Goal: Task Accomplishment & Management: Use online tool/utility

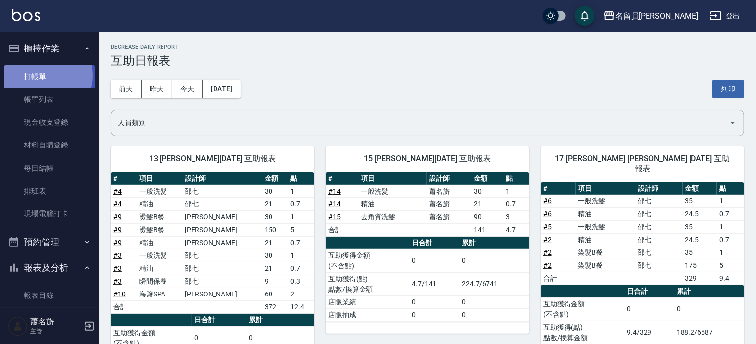
click at [44, 75] on link "打帳單" at bounding box center [49, 76] width 91 height 23
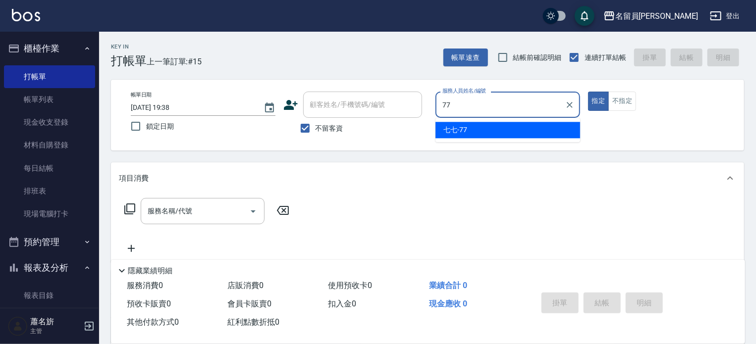
type input "七七-77"
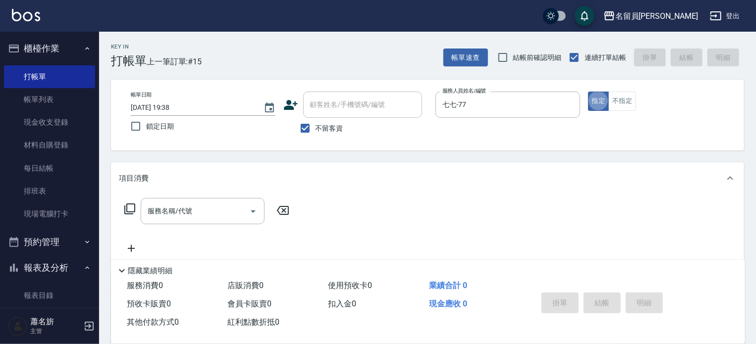
type button "true"
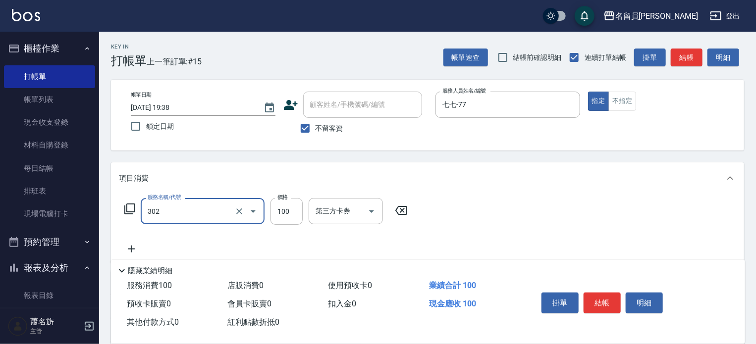
type input "剪髮(302)"
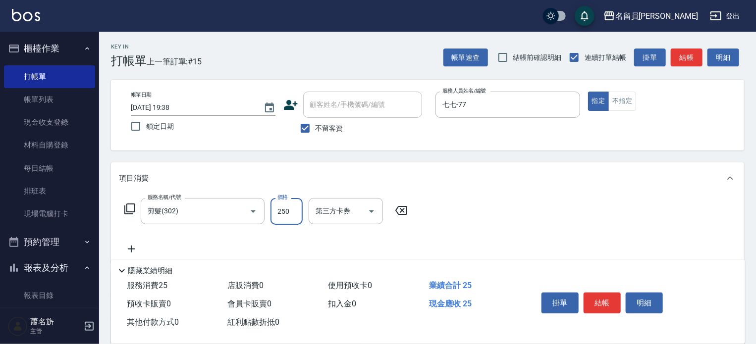
type input "250"
click at [603, 293] on button "結帳" at bounding box center [601, 303] width 37 height 21
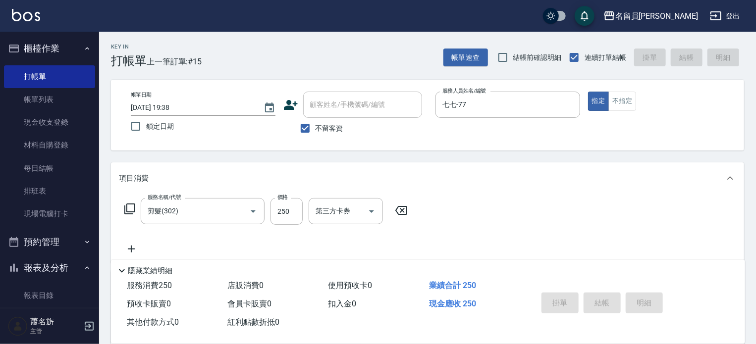
type input "[DATE] 19:39"
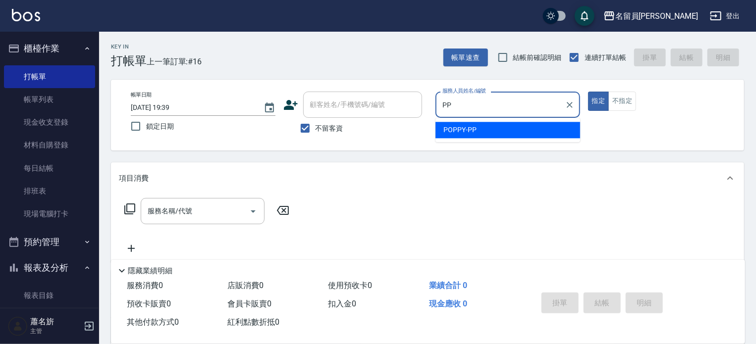
type input "POPPY-PP"
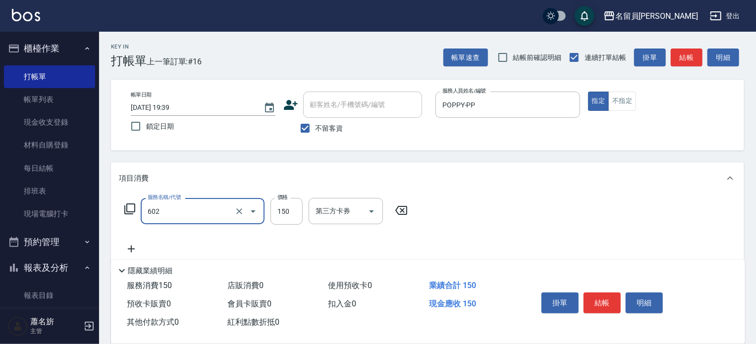
type input "一般洗髮(602)"
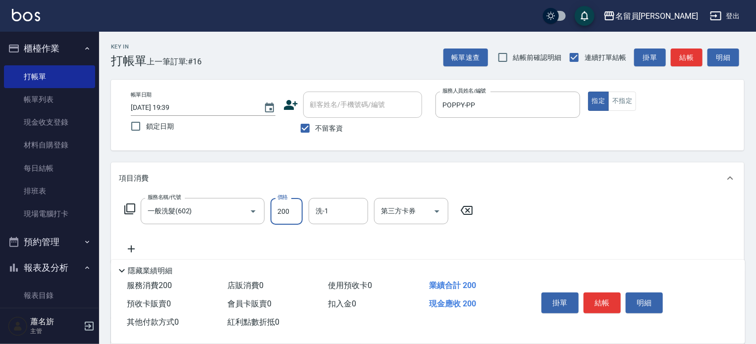
type input "200"
type input "[PERSON_NAME]-17"
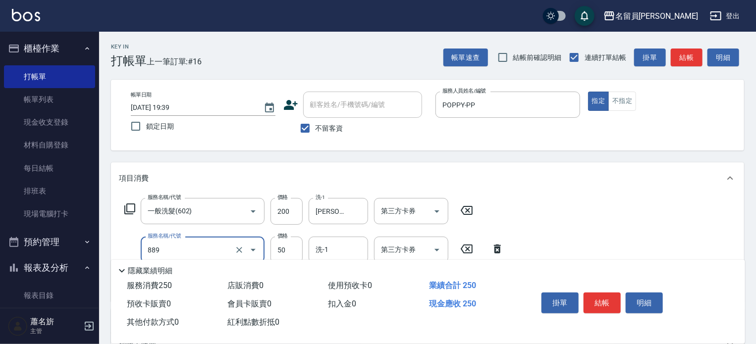
type input "精油(889)"
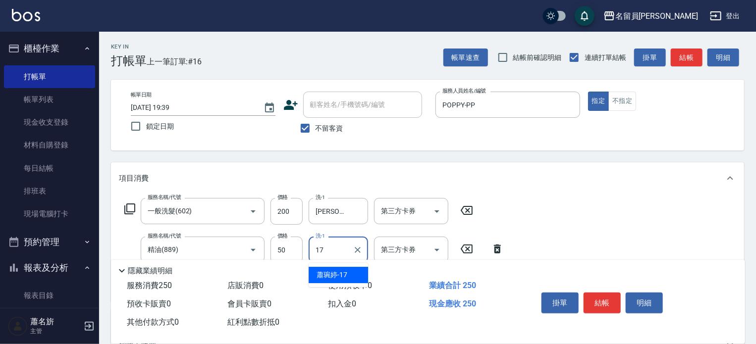
type input "[PERSON_NAME]-17"
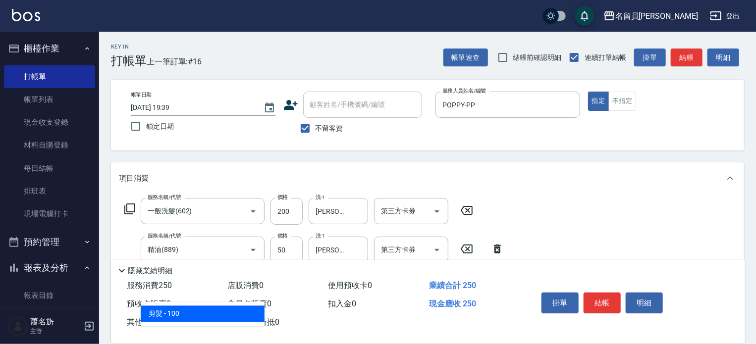
type input "剪髮(302)"
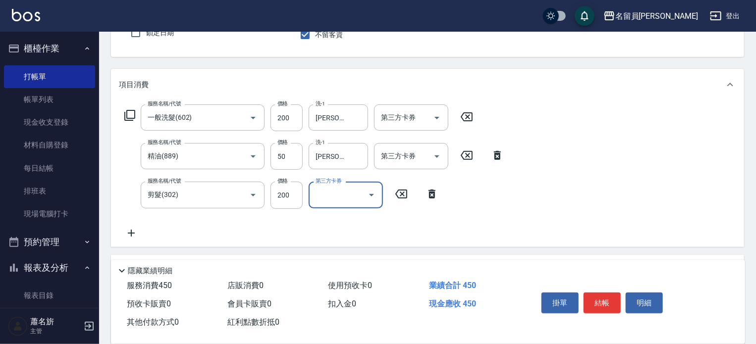
scroll to position [99, 0]
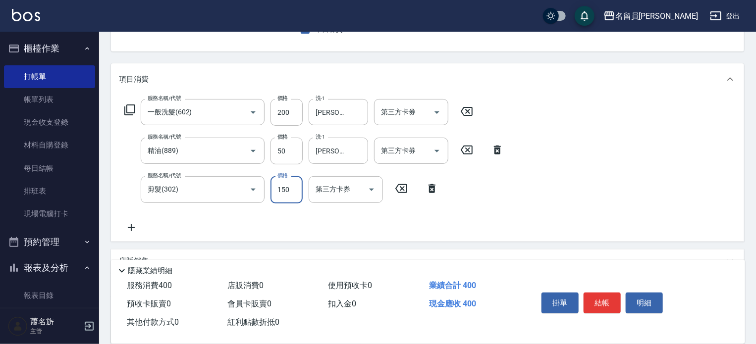
type input "150"
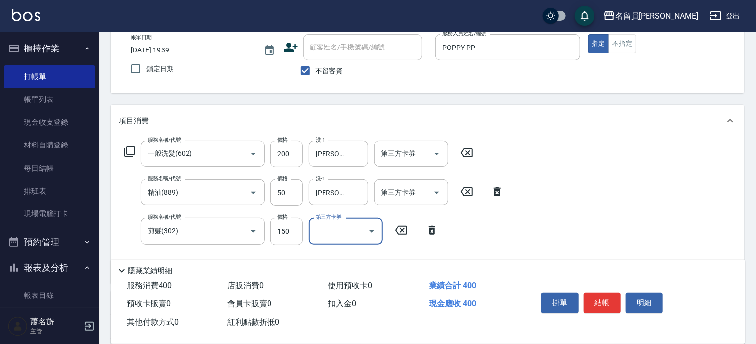
scroll to position [0, 0]
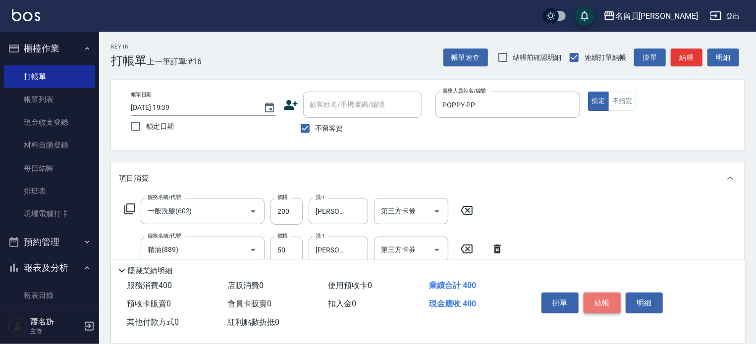
click at [607, 309] on button "結帳" at bounding box center [601, 303] width 37 height 21
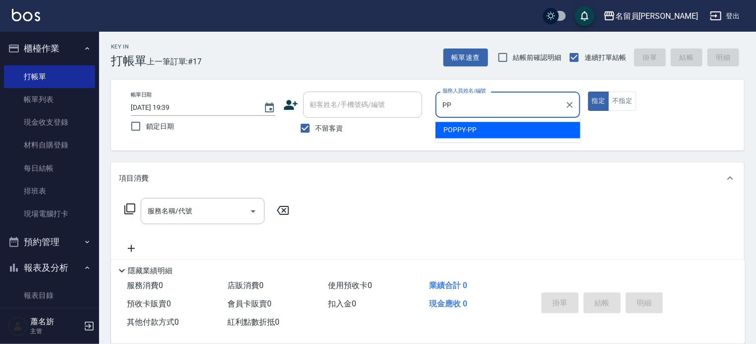
type input "POPPY-PP"
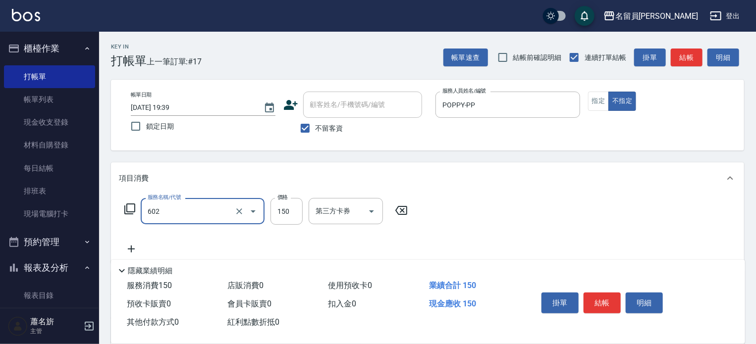
type input "一般洗髮(602)"
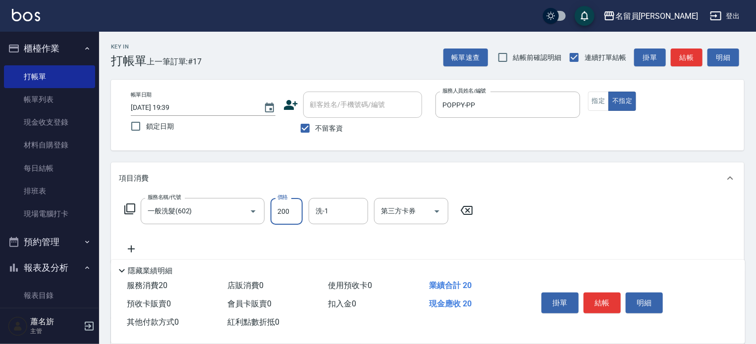
type input "200"
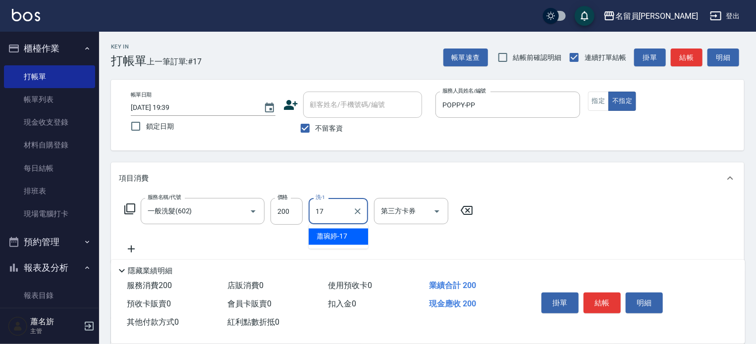
type input "[PERSON_NAME]-17"
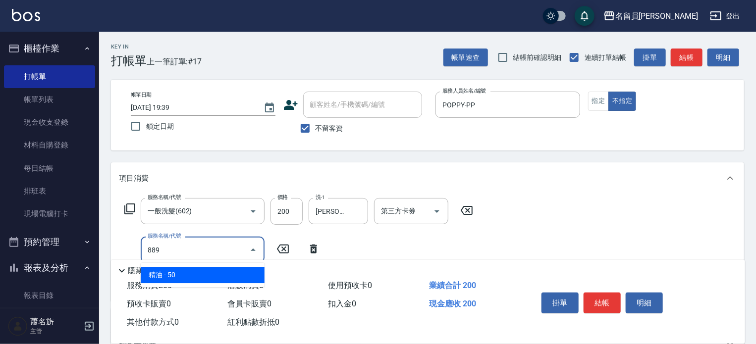
type input "精油(889)"
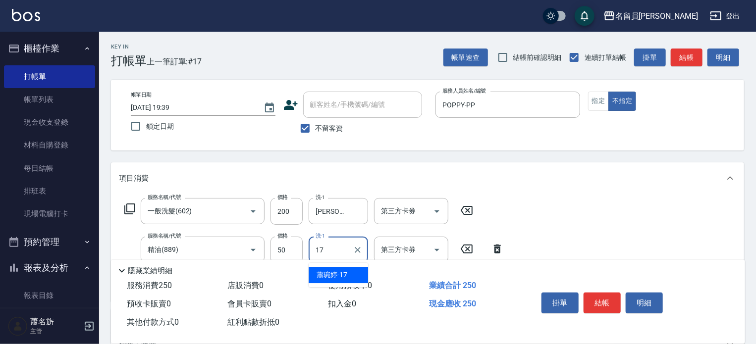
type input "[PERSON_NAME]-17"
type input "瞬間保養(415)"
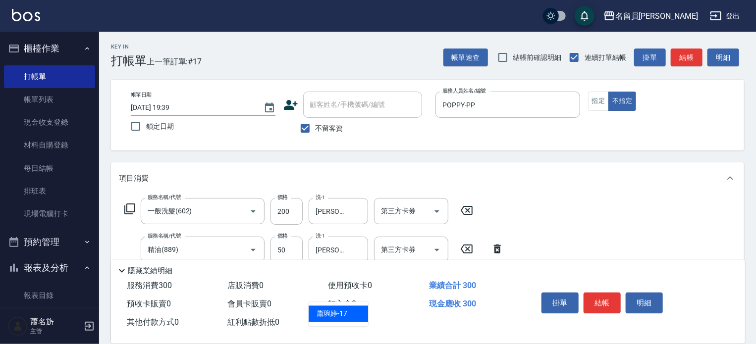
type input "[PERSON_NAME]-17"
type input "剪髮(302)"
type input "130"
click at [609, 306] on button "結帳" at bounding box center [601, 303] width 37 height 21
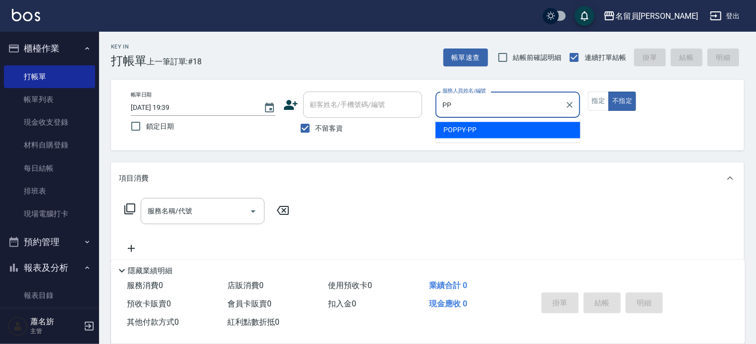
type input "POPPY-PP"
type button "false"
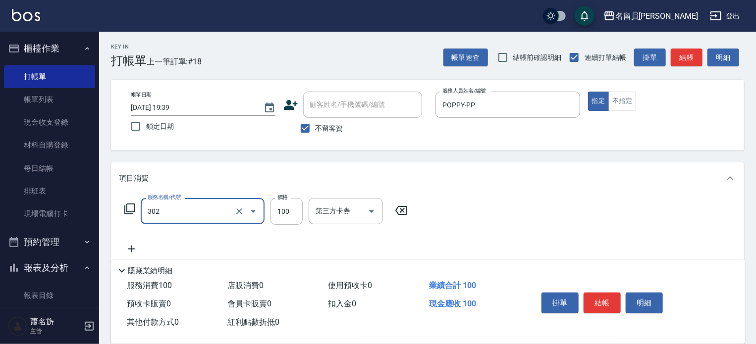
type input "剪髮(302)"
type input "250"
click at [594, 295] on button "結帳" at bounding box center [601, 303] width 37 height 21
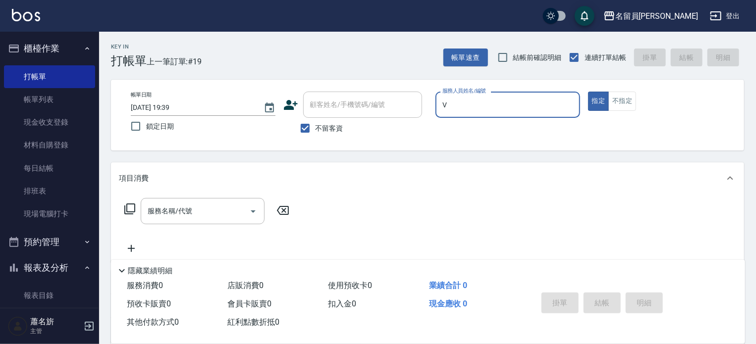
type input "[PERSON_NAME][PERSON_NAME]-V"
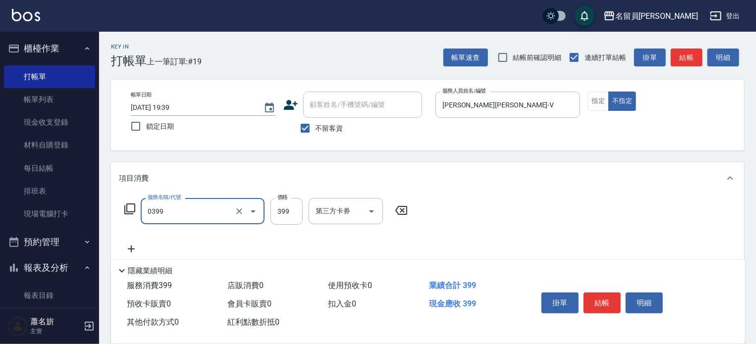
type input "海鹽SPA(0399)"
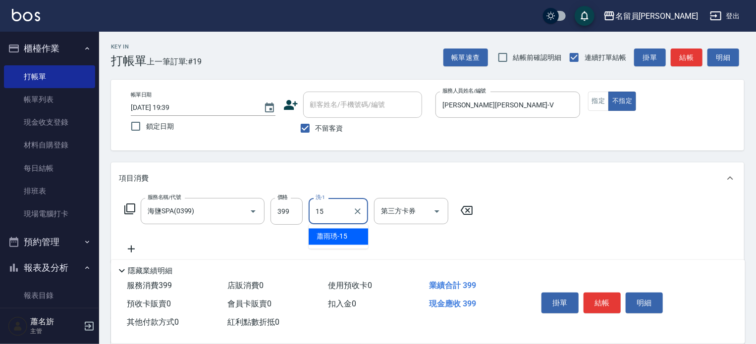
type input "[PERSON_NAME]-15"
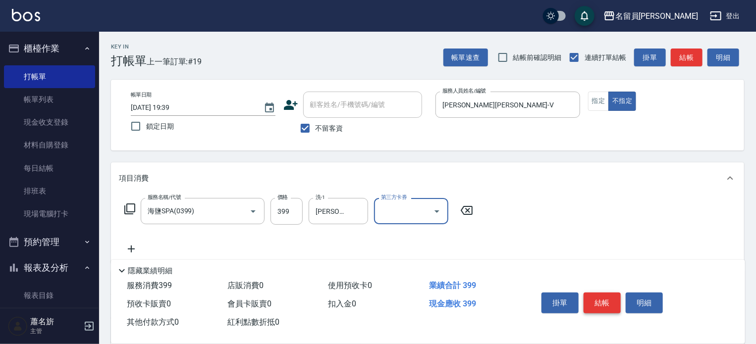
click at [600, 303] on button "結帳" at bounding box center [601, 303] width 37 height 21
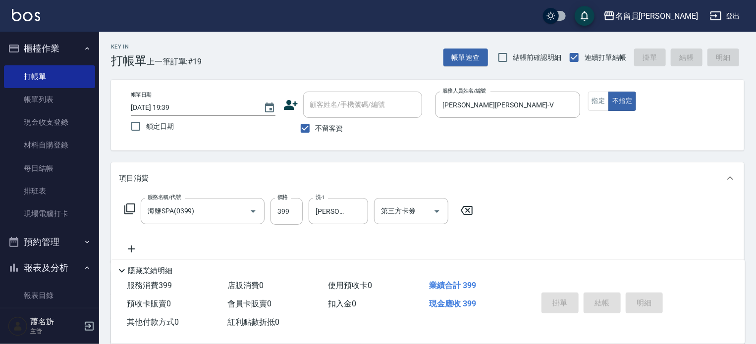
type input "[DATE] 19:40"
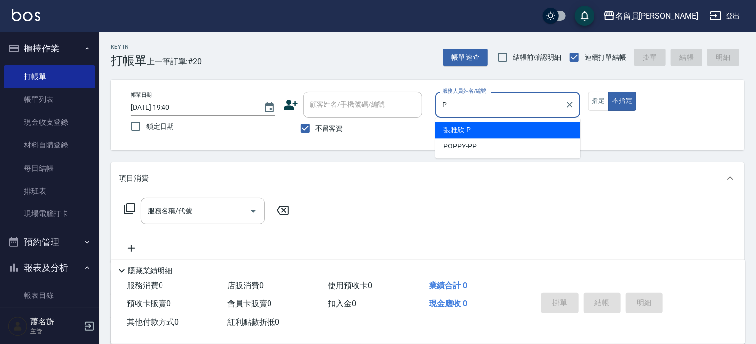
type input "[PERSON_NAME]"
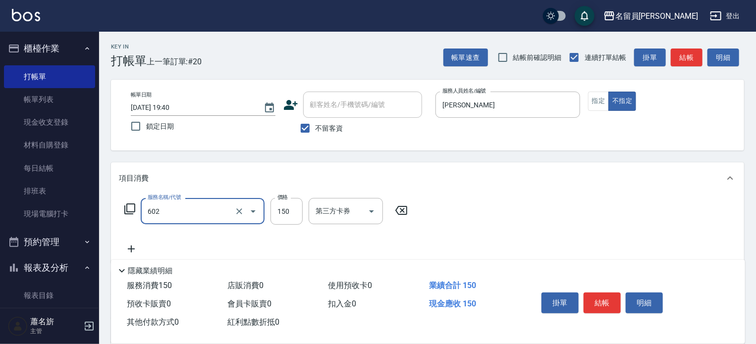
type input "一般洗髮(602)"
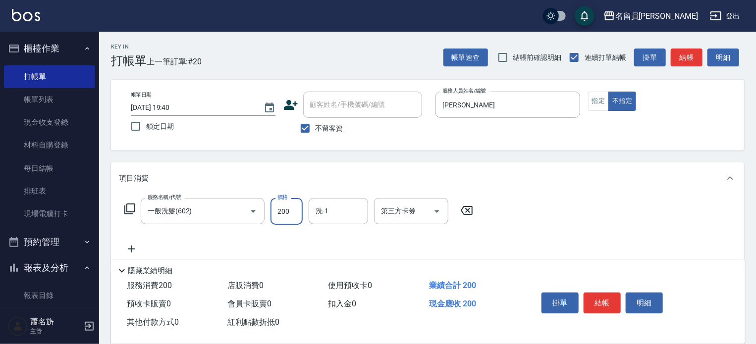
type input "200"
type input "[PERSON_NAME]-13"
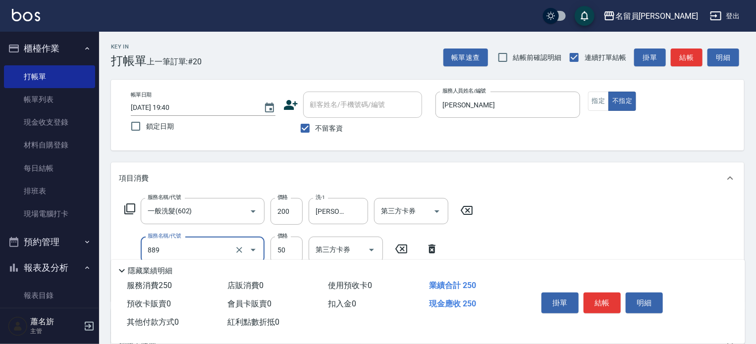
type input "精油(889)"
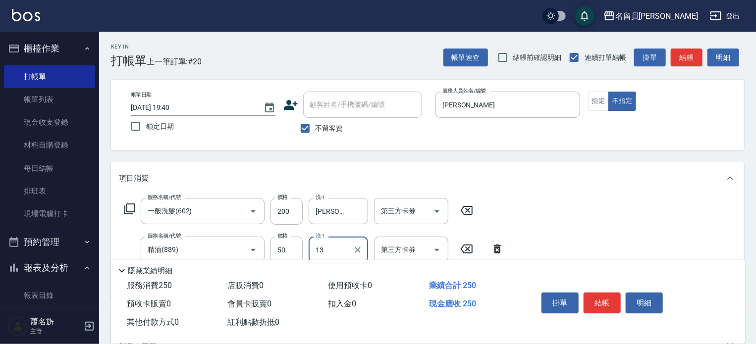
type input "[PERSON_NAME]-13"
type input "瞬間保養(415)"
type input "130"
click at [602, 301] on button "結帳" at bounding box center [601, 303] width 37 height 21
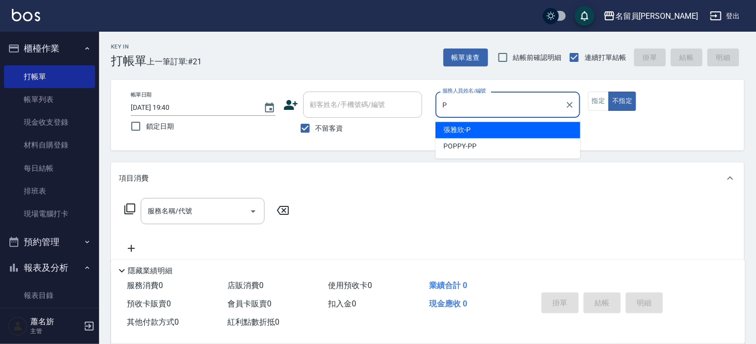
type input "[PERSON_NAME]"
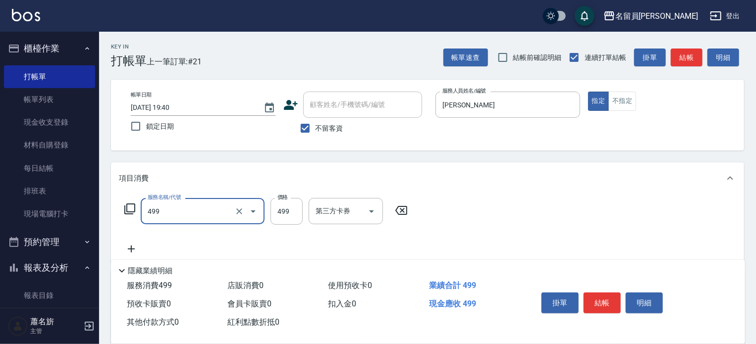
type input "去角質洗髮(499)"
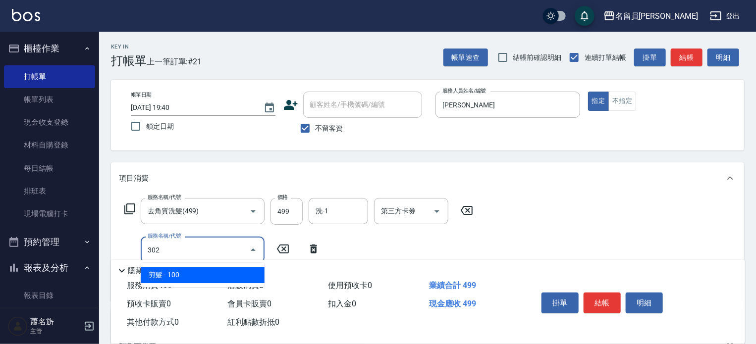
type input "剪髮(302)"
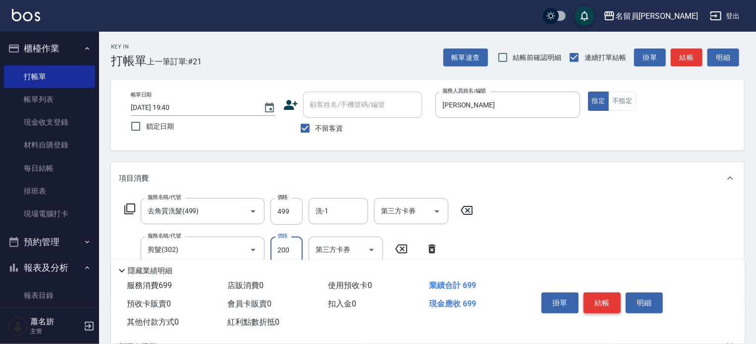
type input "200"
click at [589, 299] on button "結帳" at bounding box center [601, 303] width 37 height 21
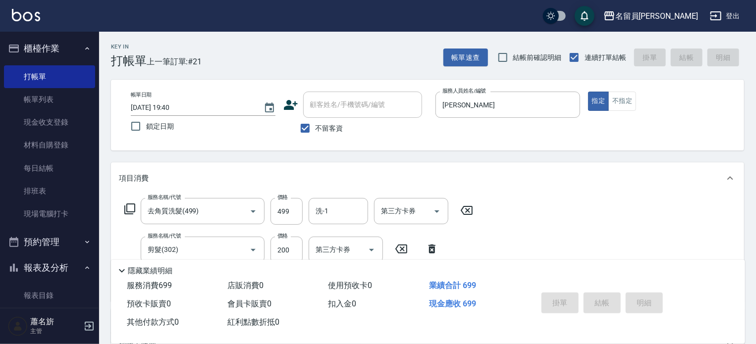
type input "[DATE] 20:02"
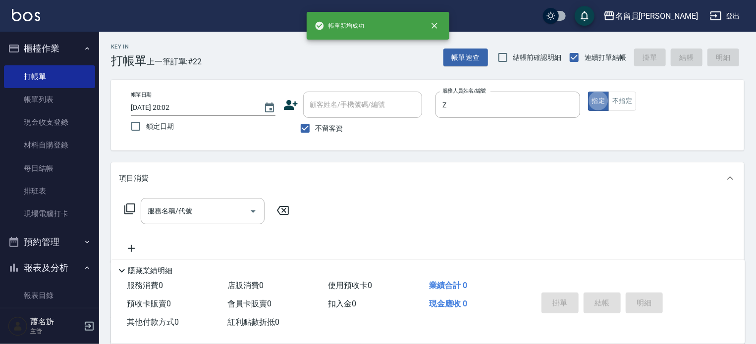
type input "維尼-Z"
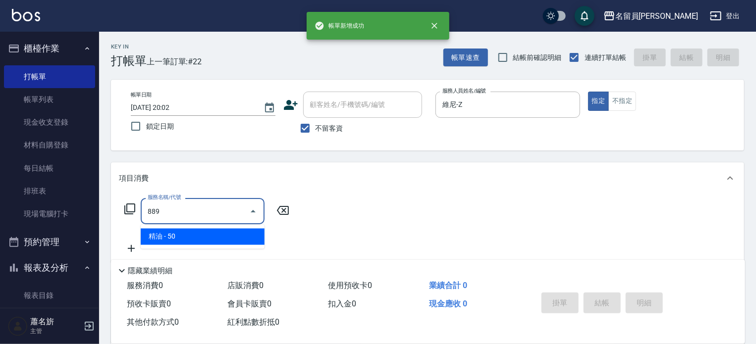
type input "精油(889)"
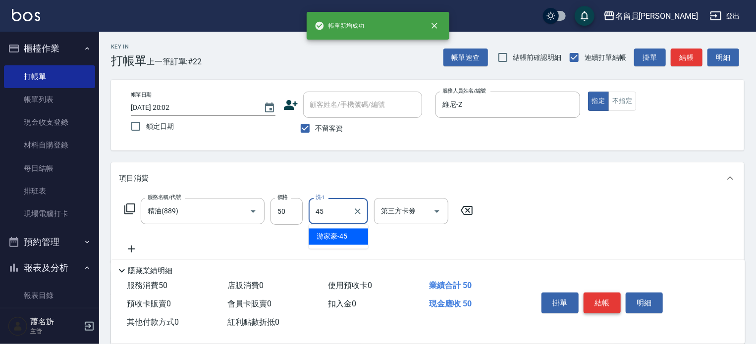
type input "[PERSON_NAME]-45"
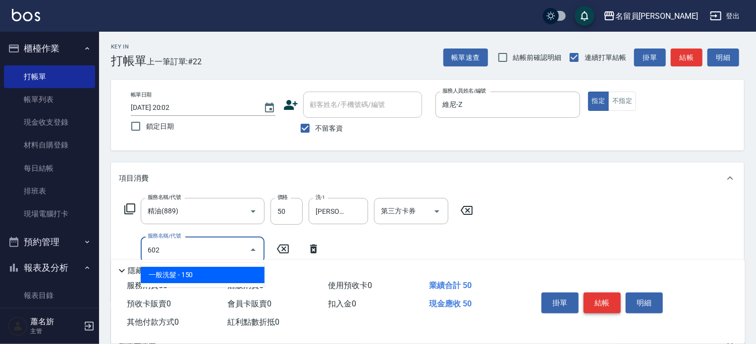
type input "一般洗髮(602)"
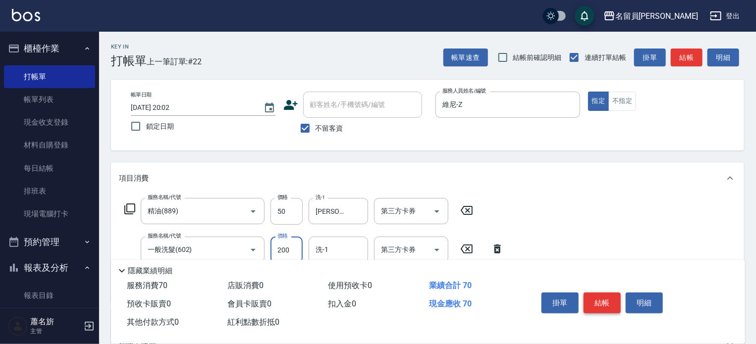
type input "200"
type input "[PERSON_NAME]-45"
type input "剪髮(302)"
type input "250"
click at [589, 299] on button "結帳" at bounding box center [601, 303] width 37 height 21
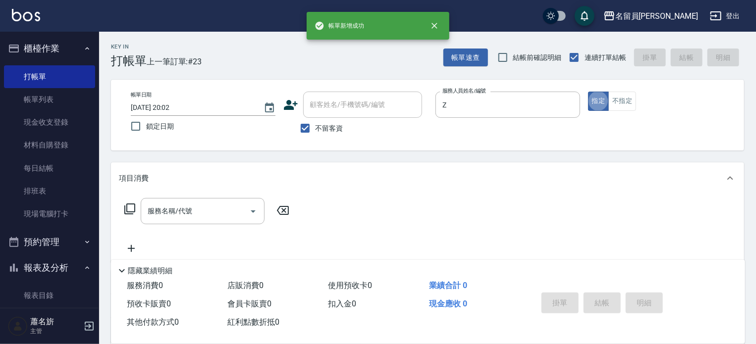
type input "維尼-Z"
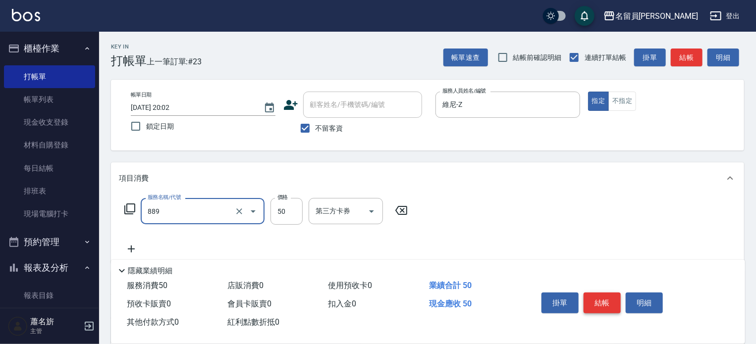
type input "精油(889)"
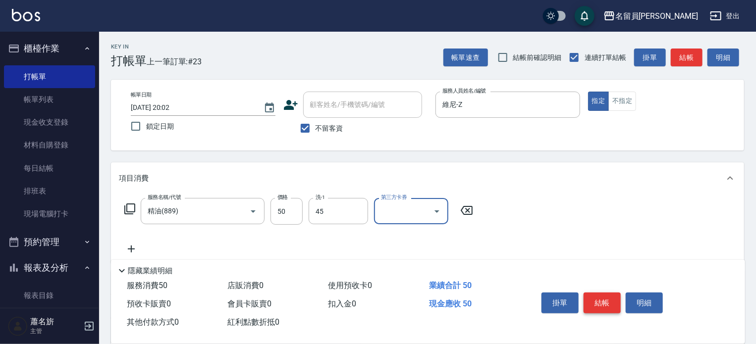
type input "[PERSON_NAME]-45"
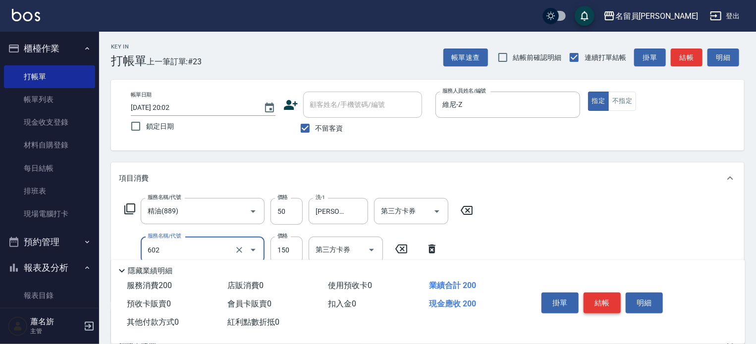
type input "一般洗髮(602)"
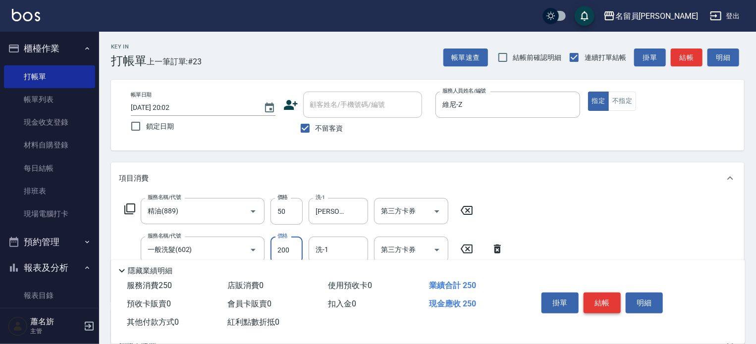
type input "200"
type input "[PERSON_NAME]-45"
type input "瞬間保養(415)"
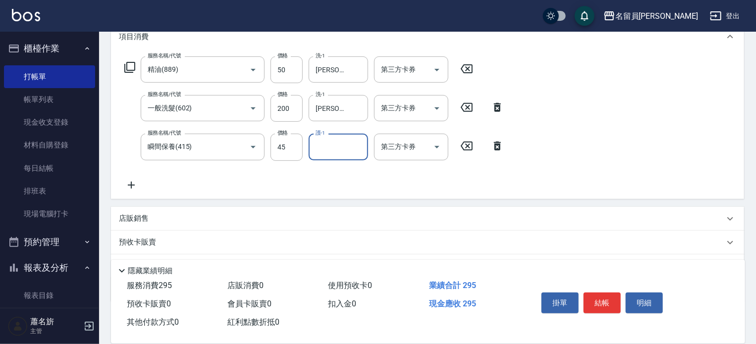
scroll to position [149, 0]
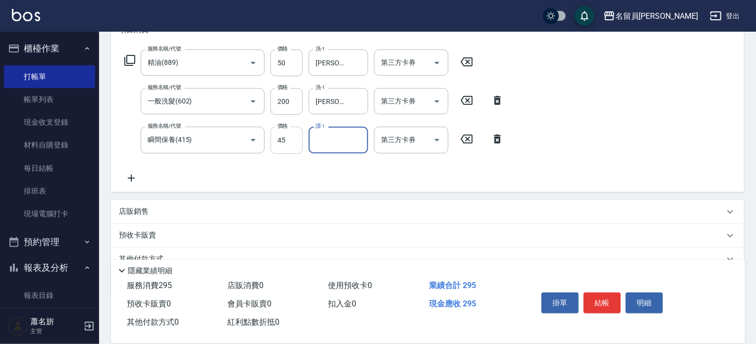
click at [289, 137] on input "45" at bounding box center [286, 140] width 32 height 27
type input "50"
click at [352, 145] on input "護-1" at bounding box center [338, 139] width 51 height 17
type input "[PERSON_NAME]-45"
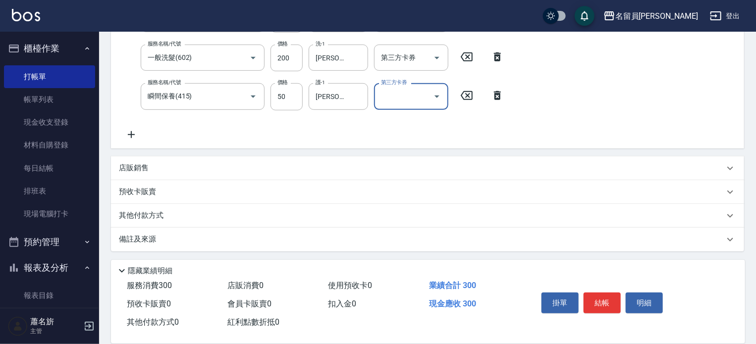
scroll to position [0, 0]
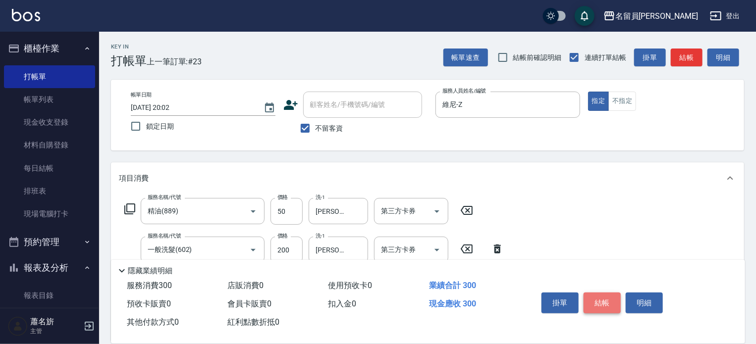
click at [606, 306] on button "結帳" at bounding box center [601, 303] width 37 height 21
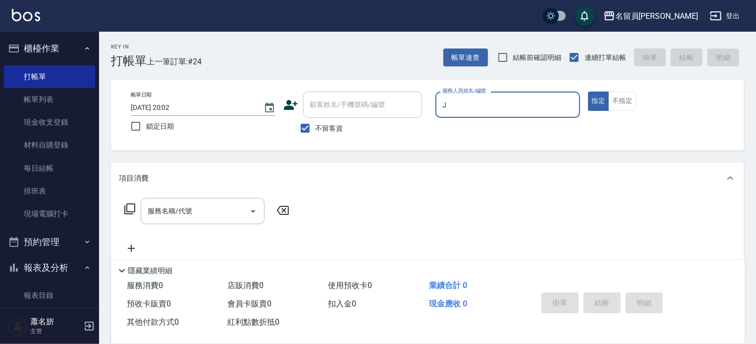
type input "[PERSON_NAME]"
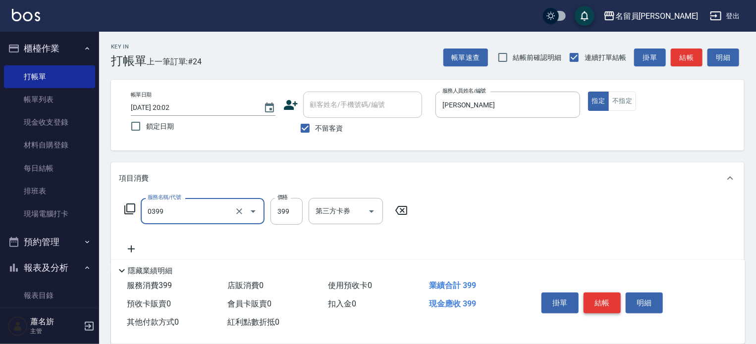
type input "海鹽SPA(0399)"
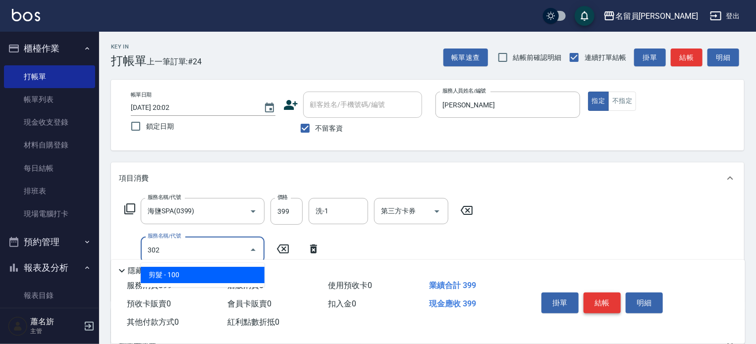
type input "剪髮(302)"
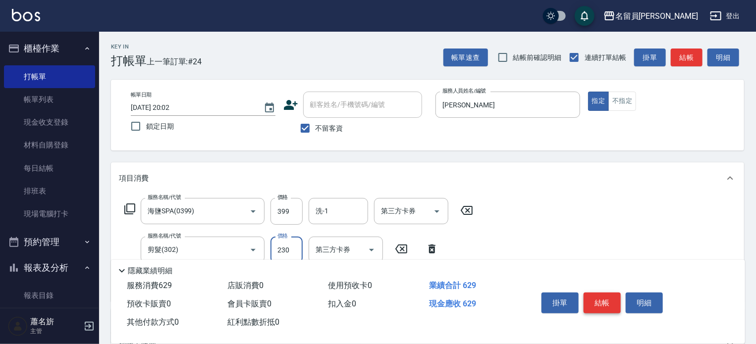
type input "230"
click at [606, 306] on button "結帳" at bounding box center [601, 303] width 37 height 21
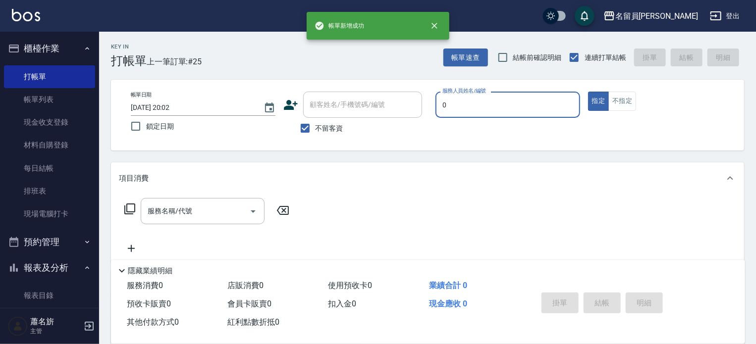
type input "[PERSON_NAME]-0"
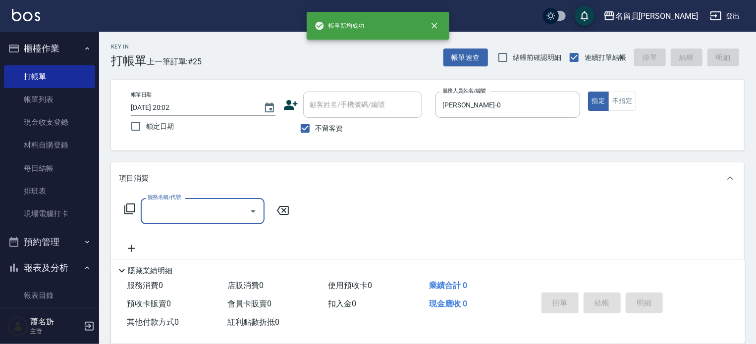
type input "3"
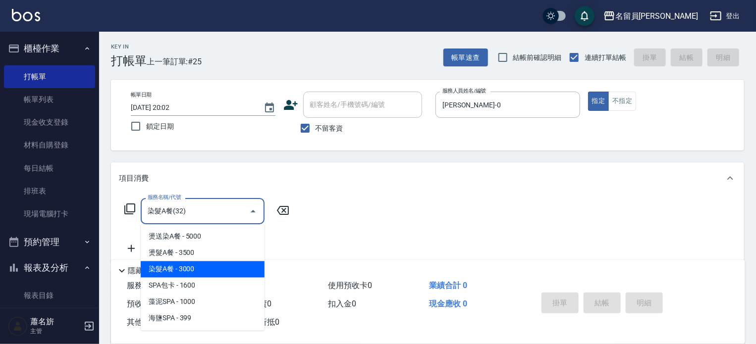
type input "染髮A餐(32)"
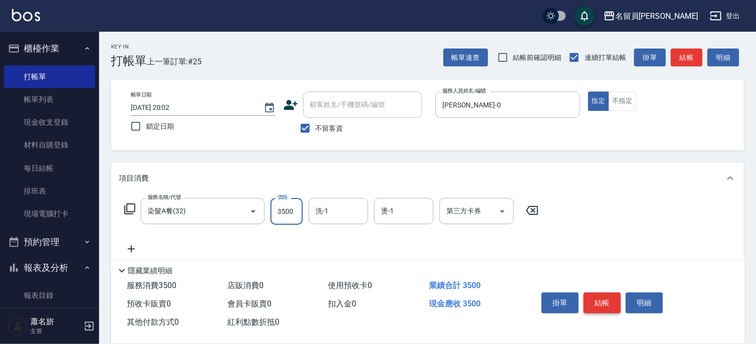
type input "3500"
click at [606, 306] on button "結帳" at bounding box center [601, 303] width 37 height 21
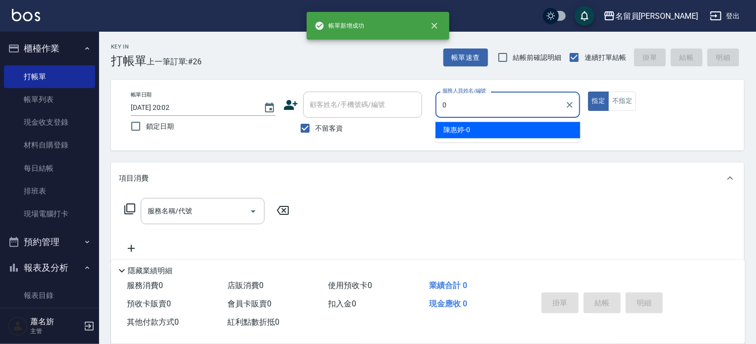
type input "[PERSON_NAME]-0"
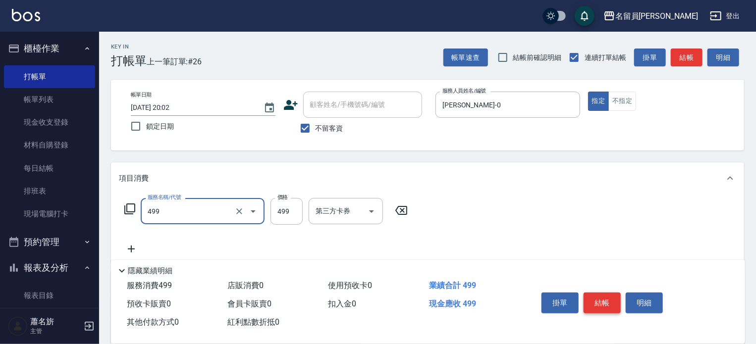
type input "去角質洗髮(499)"
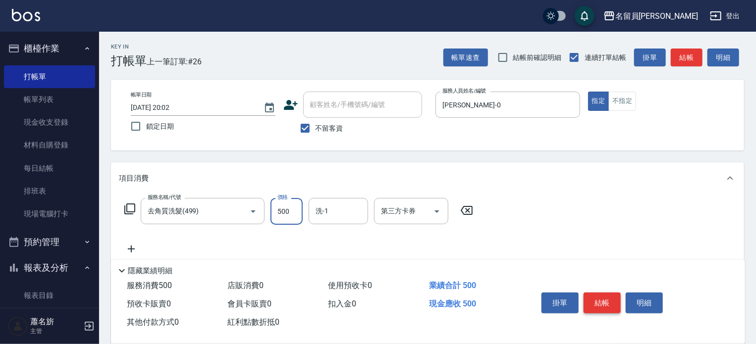
type input "500"
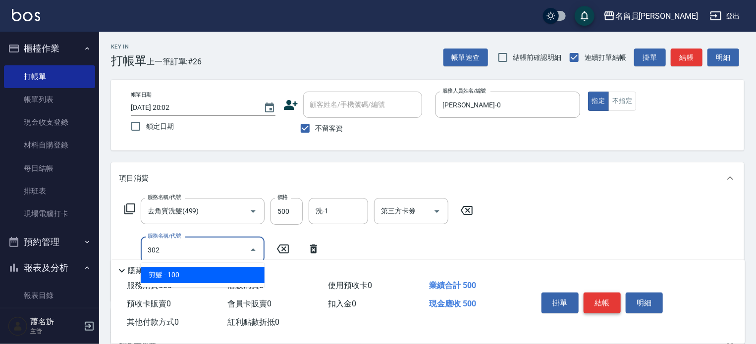
type input "剪髮(302)"
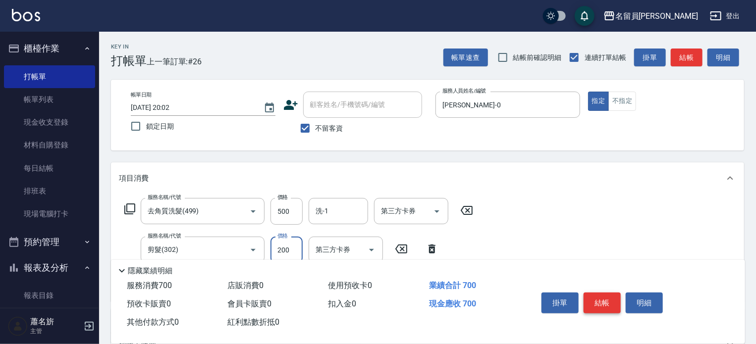
type input "200"
click at [606, 306] on button "結帳" at bounding box center [601, 303] width 37 height 21
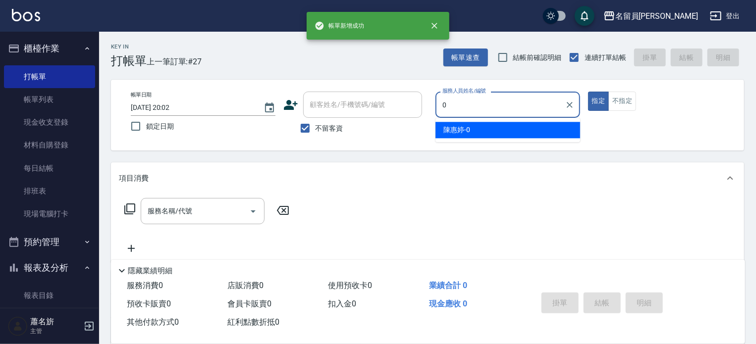
type input "[PERSON_NAME]-0"
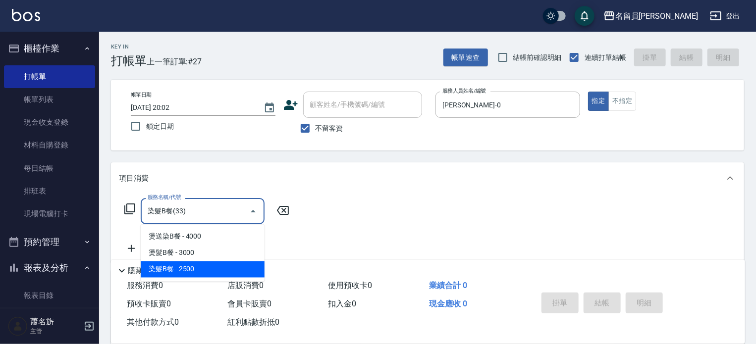
type input "染髮B餐(33)"
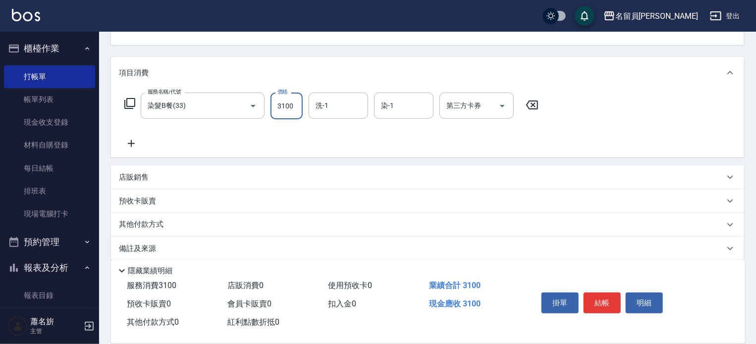
scroll to position [116, 0]
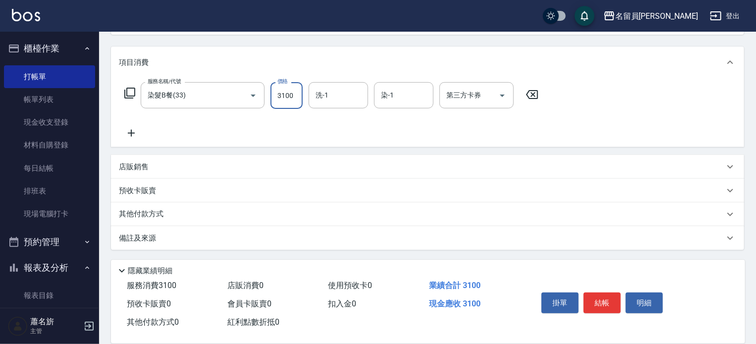
type input "3100"
click at [231, 210] on div "其他付款方式" at bounding box center [421, 214] width 605 height 11
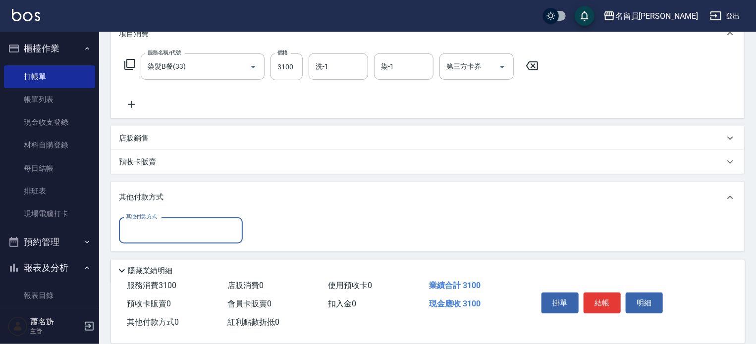
scroll to position [172, 0]
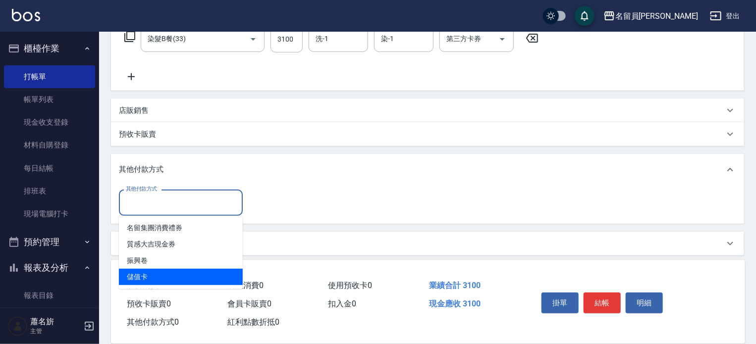
type input "儲值卡"
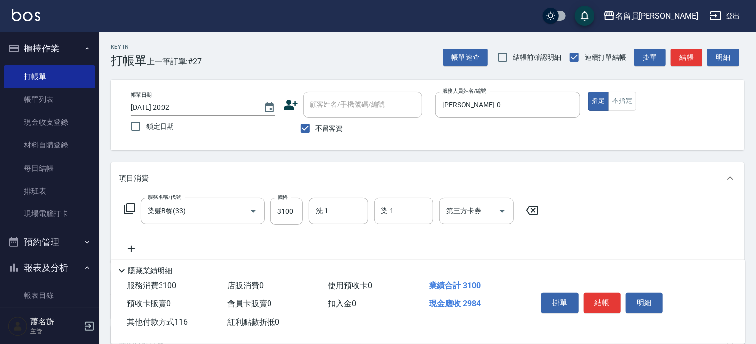
scroll to position [0, 0]
type input "116"
click at [609, 300] on button "結帳" at bounding box center [601, 303] width 37 height 21
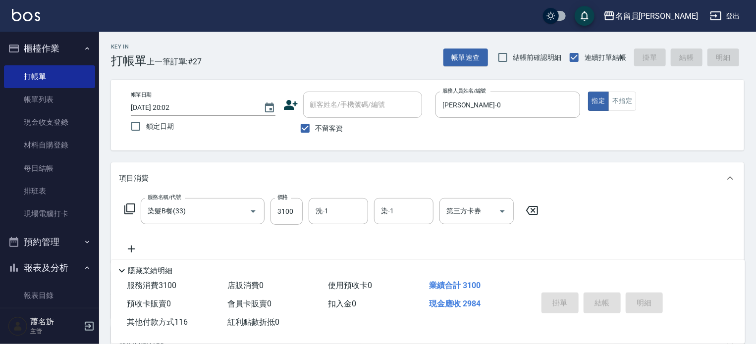
type input "[DATE] 20:03"
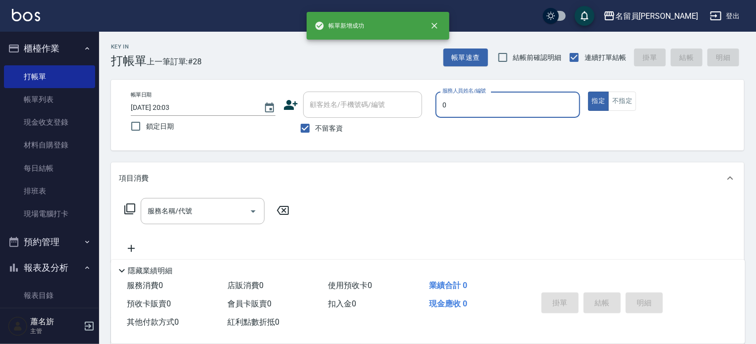
type input "[PERSON_NAME]-0"
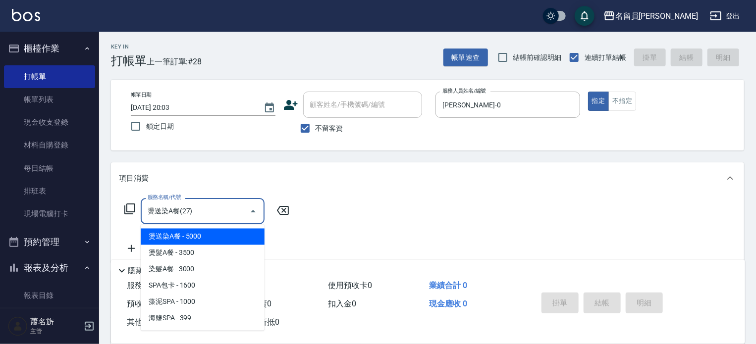
type input "燙送染A餐(27)"
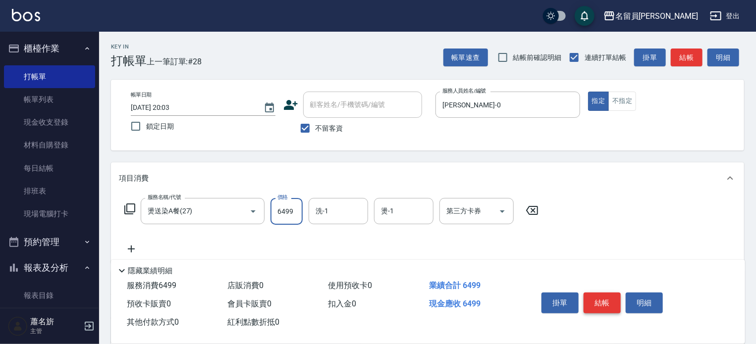
type input "6499"
click at [604, 301] on button "結帳" at bounding box center [601, 303] width 37 height 21
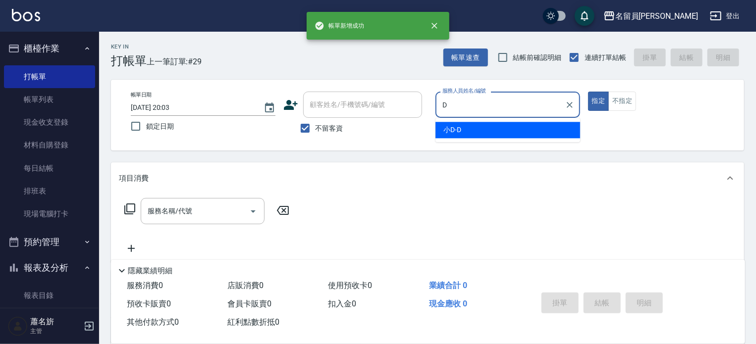
type input "小D-D"
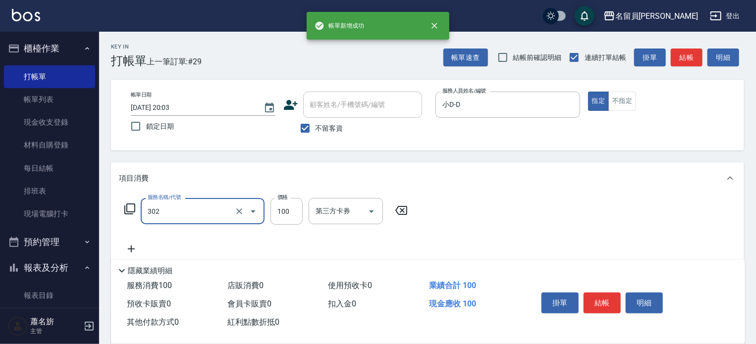
type input "剪髮(302)"
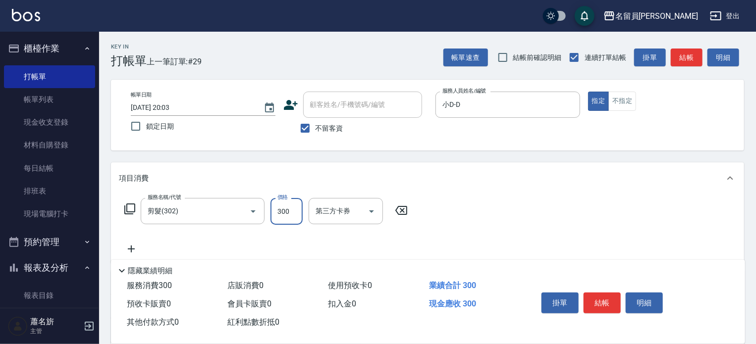
type input "300"
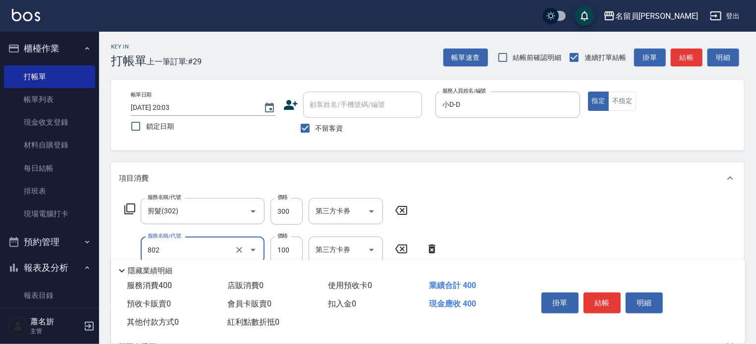
type input "VIP儲值(802)"
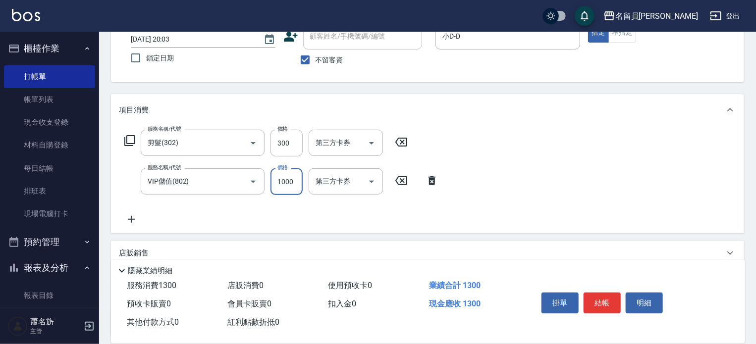
scroll to position [155, 0]
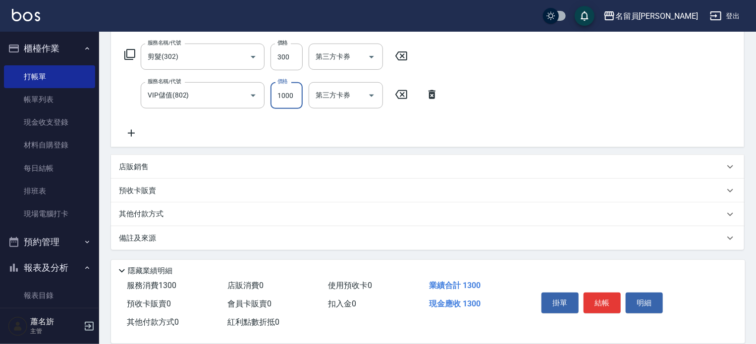
type input "1000"
click at [470, 168] on div "店販銷售" at bounding box center [421, 167] width 605 height 10
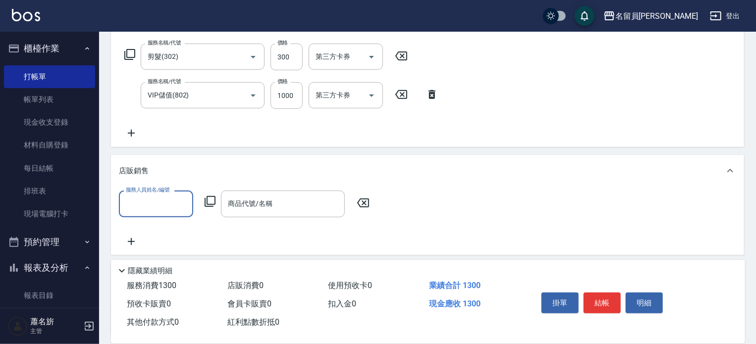
scroll to position [0, 0]
type input "小D-D"
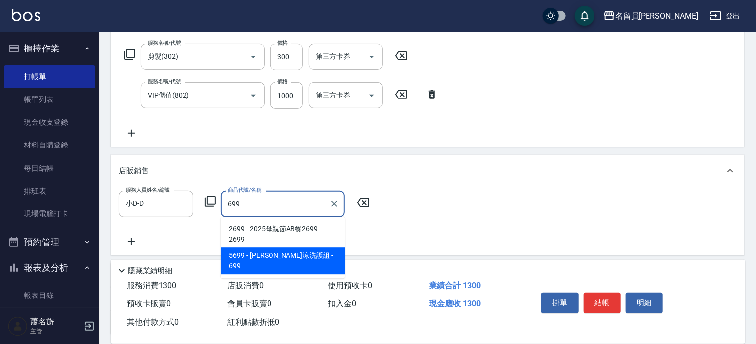
type input "[PERSON_NAME]涼洗護組"
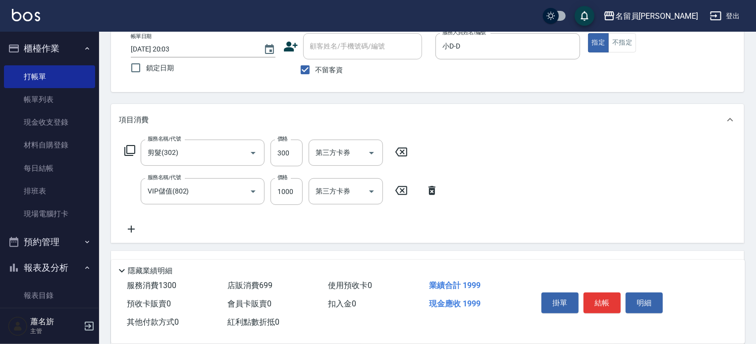
scroll to position [149, 0]
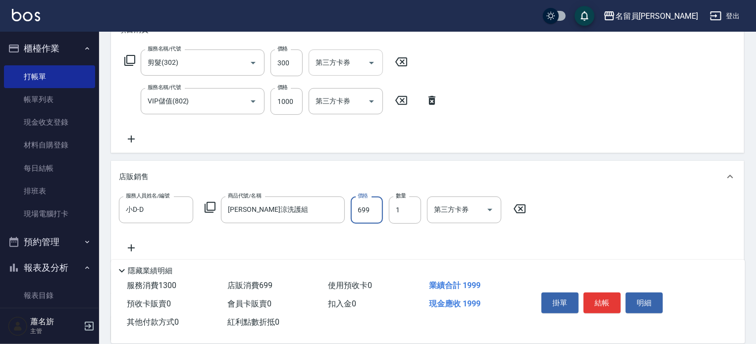
click at [328, 72] on div "第三方卡券" at bounding box center [346, 63] width 74 height 26
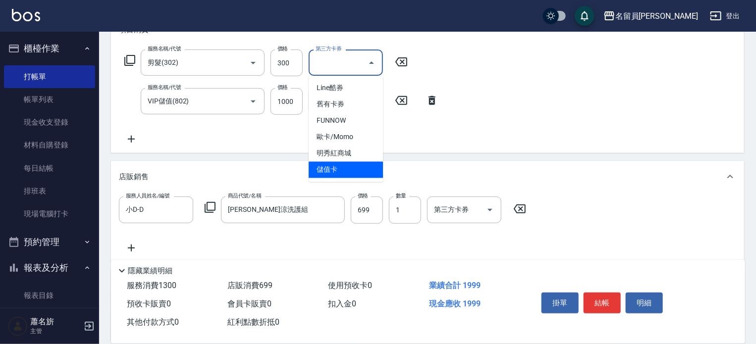
click at [333, 162] on span "儲值卡" at bounding box center [346, 170] width 74 height 16
type input "儲值卡"
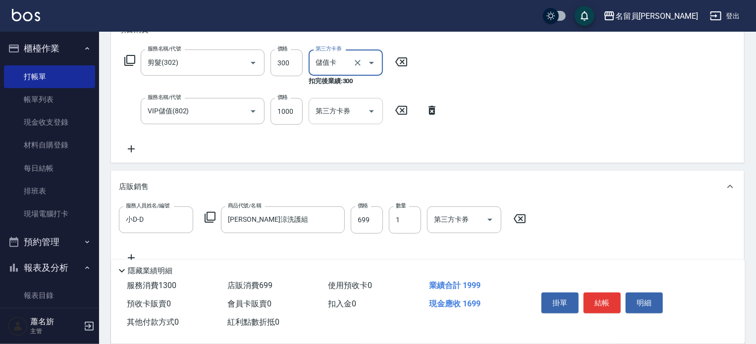
click at [345, 108] on div "第三方卡券 第三方卡券" at bounding box center [346, 111] width 74 height 26
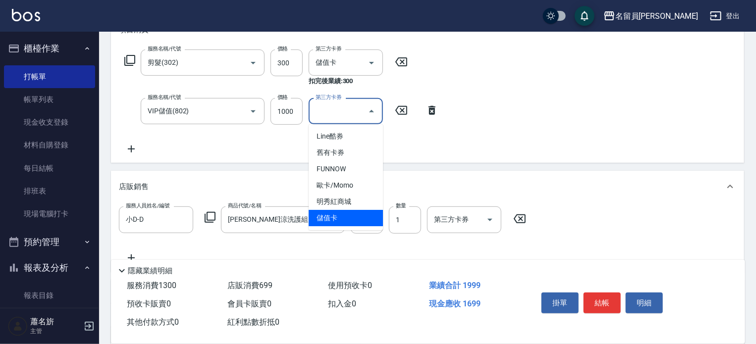
click at [333, 221] on span "儲值卡" at bounding box center [346, 218] width 74 height 16
type input "儲值卡"
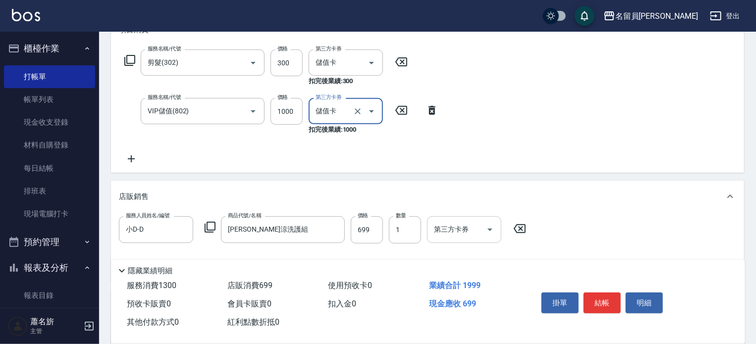
click at [459, 221] on input "第三方卡券" at bounding box center [456, 229] width 51 height 17
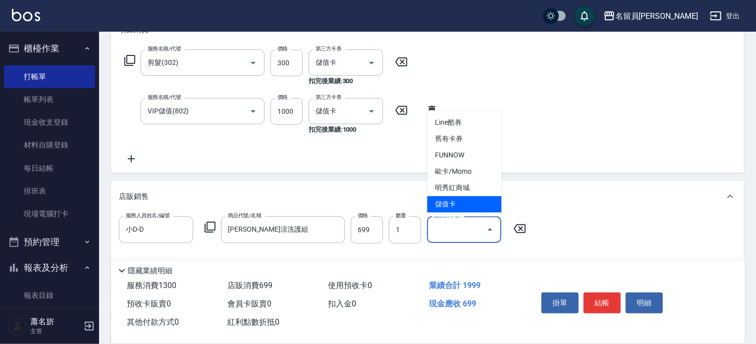
click at [451, 210] on span "儲值卡" at bounding box center [464, 204] width 74 height 16
type input "儲值卡"
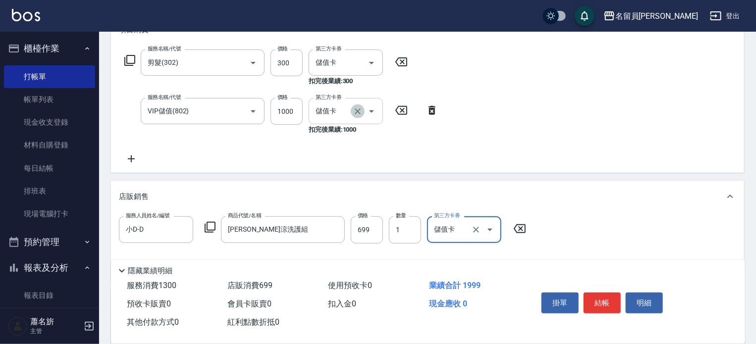
click at [360, 110] on icon "Clear" at bounding box center [358, 111] width 10 height 10
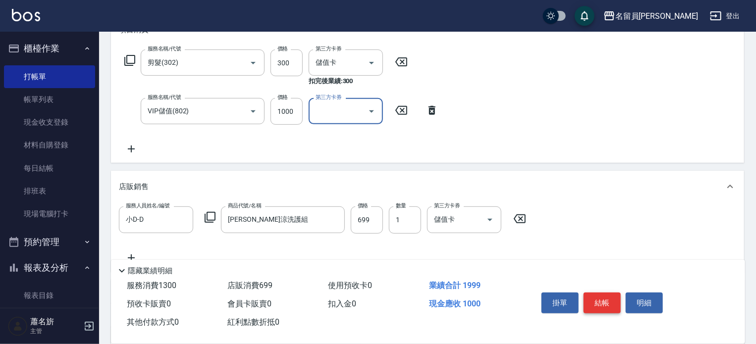
click at [602, 299] on button "結帳" at bounding box center [601, 303] width 37 height 21
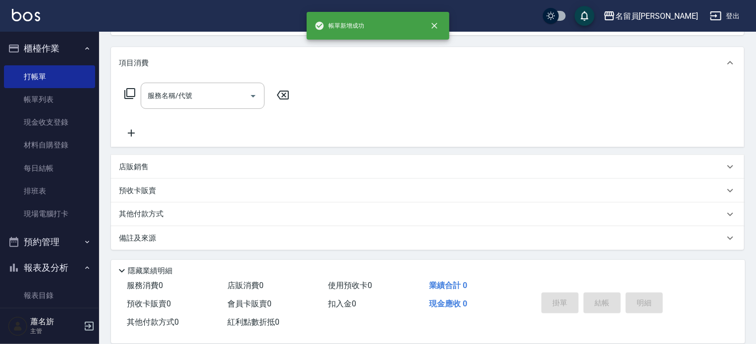
scroll to position [0, 0]
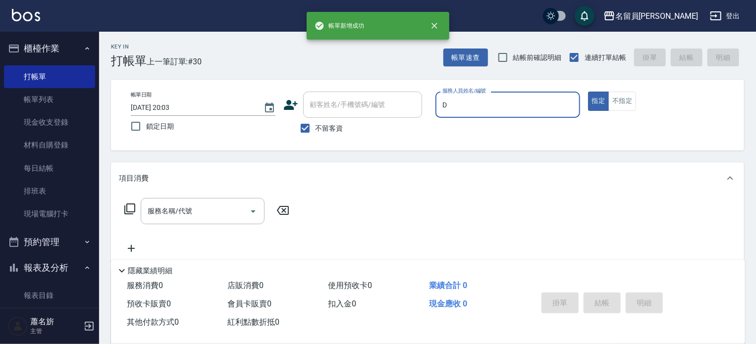
type input "小D-D"
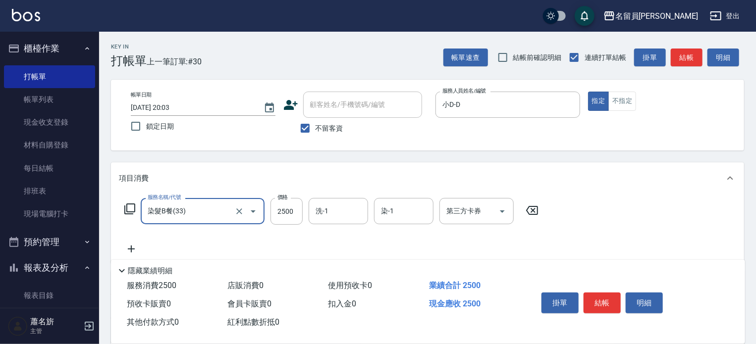
type input "染髮B餐(33)"
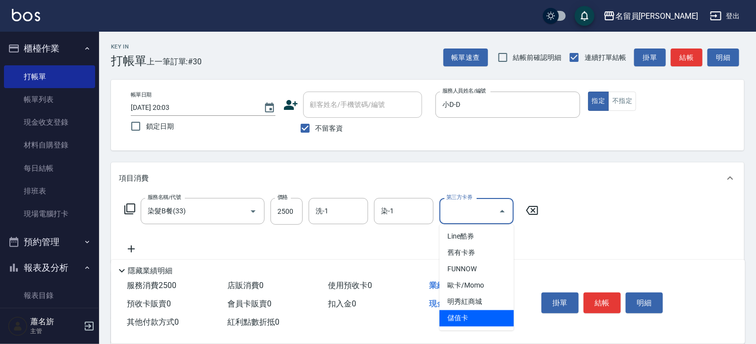
type input "儲值卡"
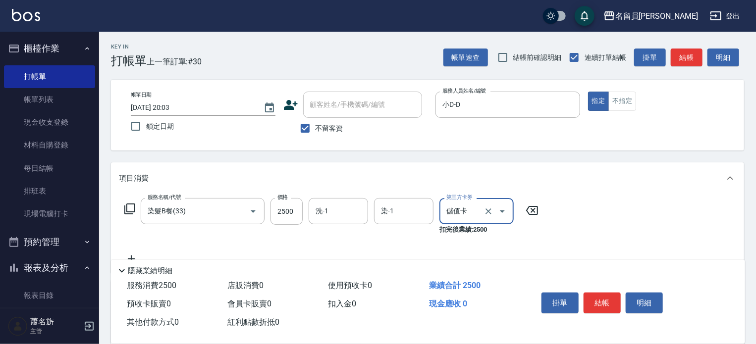
click at [602, 301] on button "結帳" at bounding box center [601, 303] width 37 height 21
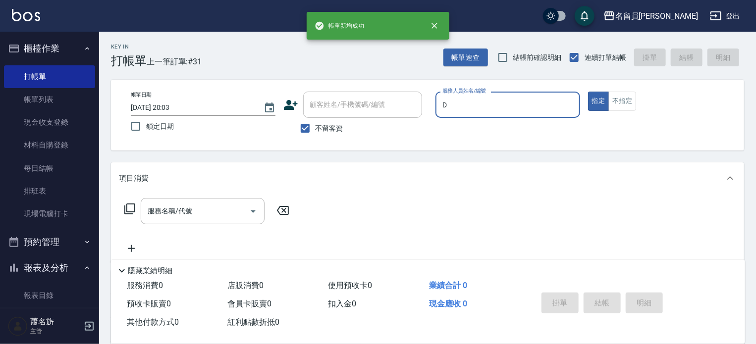
type input "小D-D"
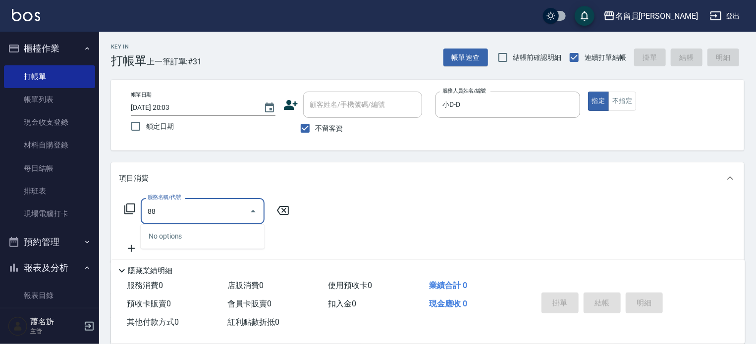
type input "889"
type input "海鹽SPA(0399)"
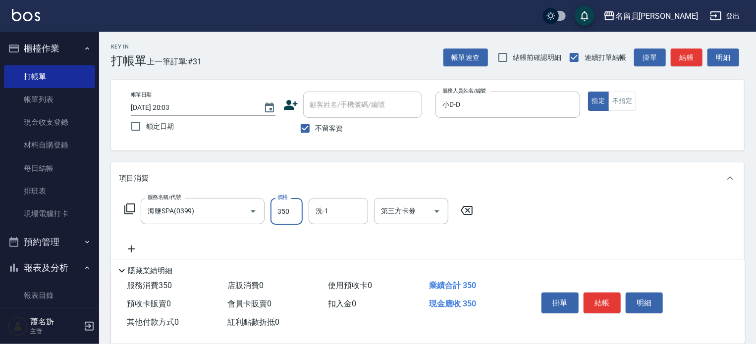
type input "350"
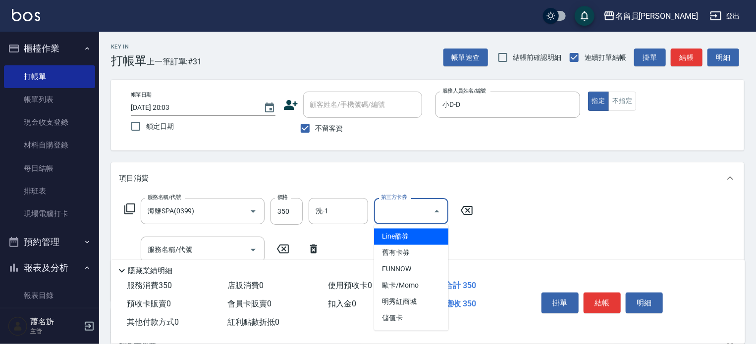
click at [407, 215] on input "第三方卡券" at bounding box center [403, 211] width 51 height 17
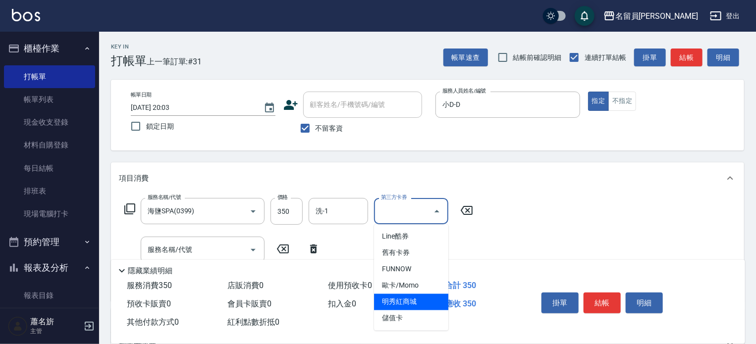
click at [393, 314] on span "儲值卡" at bounding box center [411, 319] width 74 height 16
type input "儲值卡"
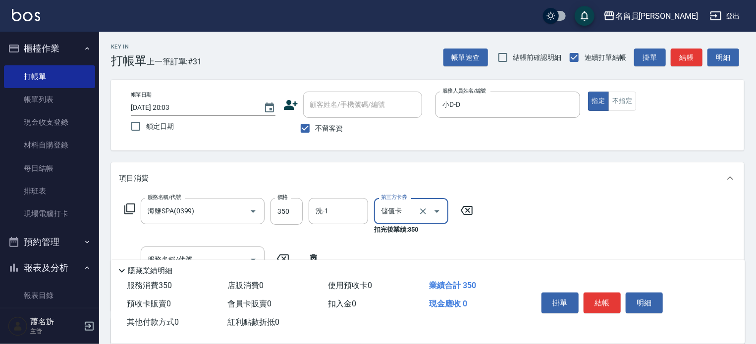
click at [599, 294] on button "結帳" at bounding box center [601, 303] width 37 height 21
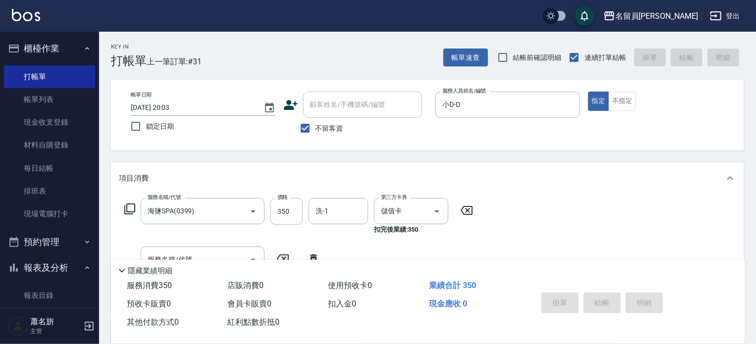
type input "[DATE] 20:04"
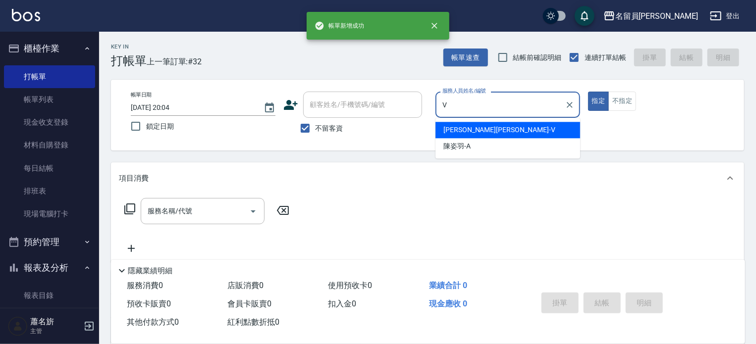
type input "[PERSON_NAME][PERSON_NAME]-V"
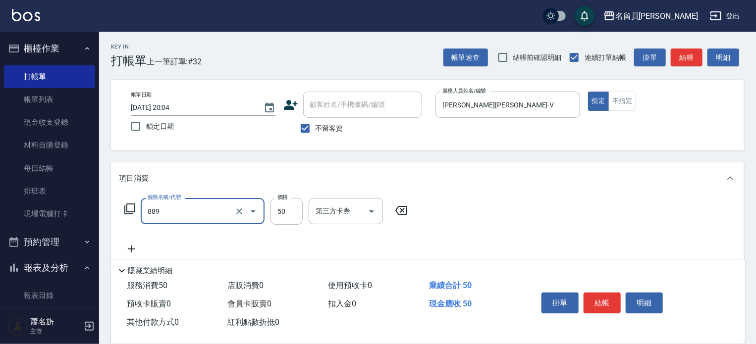
type input "精油(889)"
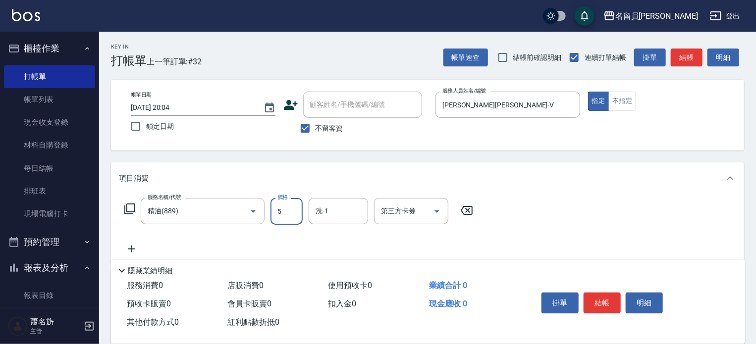
type input "50"
type input "[PERSON_NAME]-15"
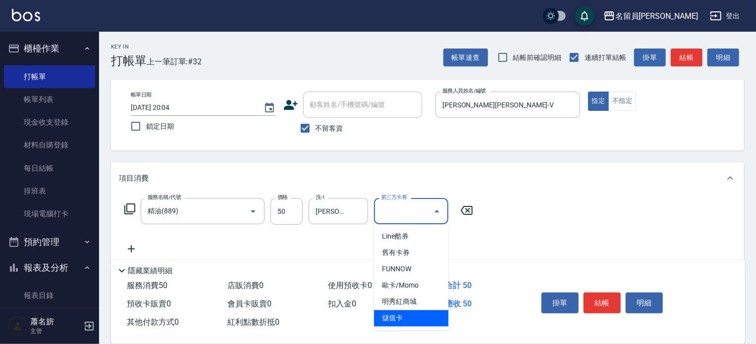
type input "儲值卡"
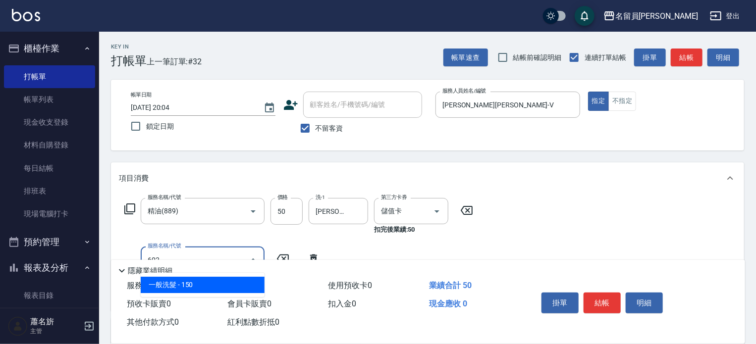
type input "一般洗髮(602)"
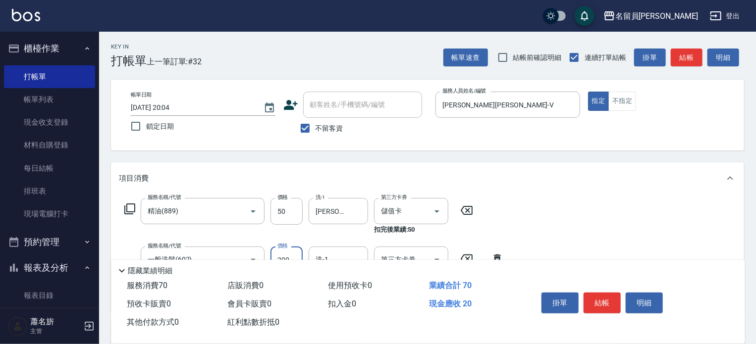
type input "200"
type input "[PERSON_NAME]-15"
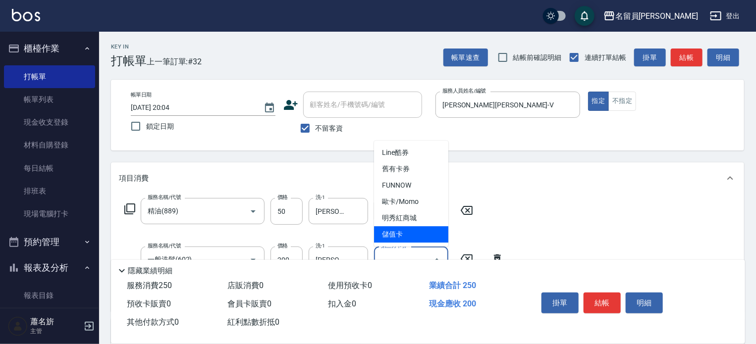
type input "儲值卡"
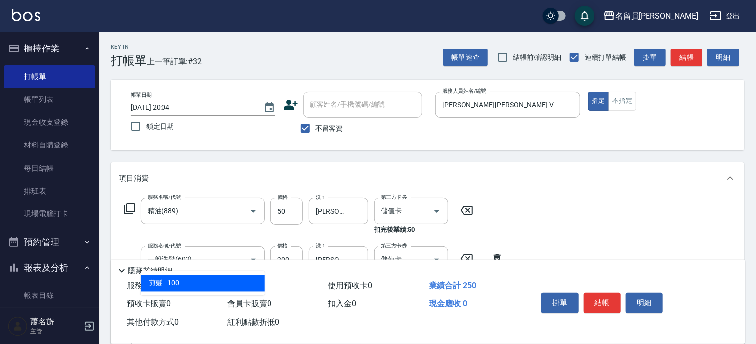
type input "剪髮(302)"
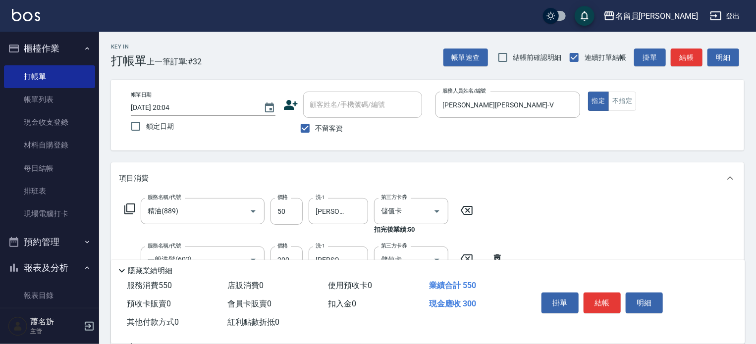
type input "300"
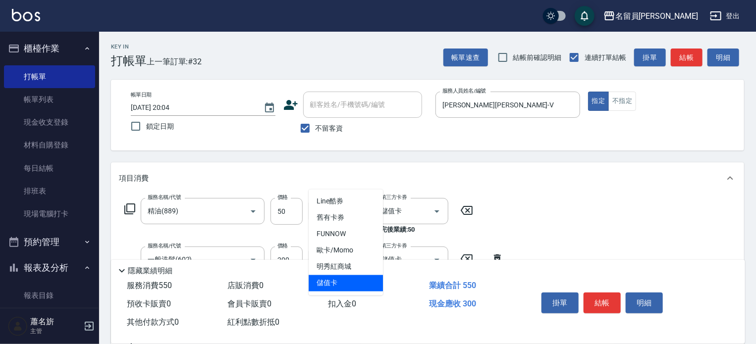
type input "儲值卡"
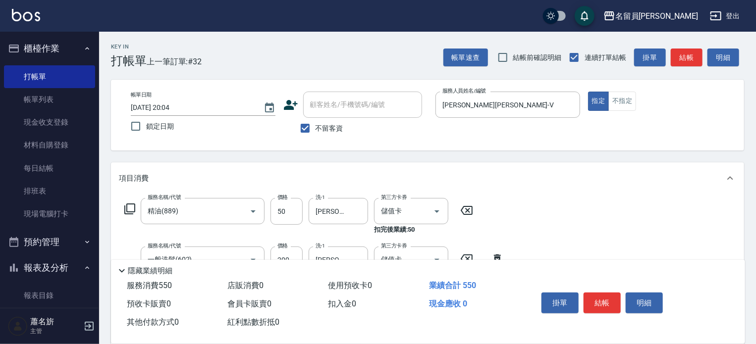
click at [599, 294] on button "結帳" at bounding box center [601, 303] width 37 height 21
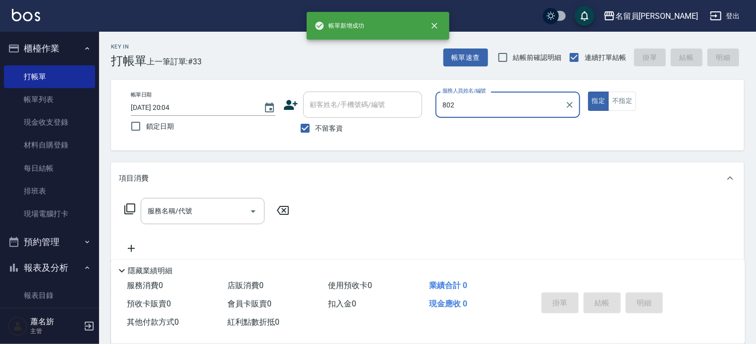
type input "802"
click at [588, 92] on button "指定" at bounding box center [598, 101] width 21 height 19
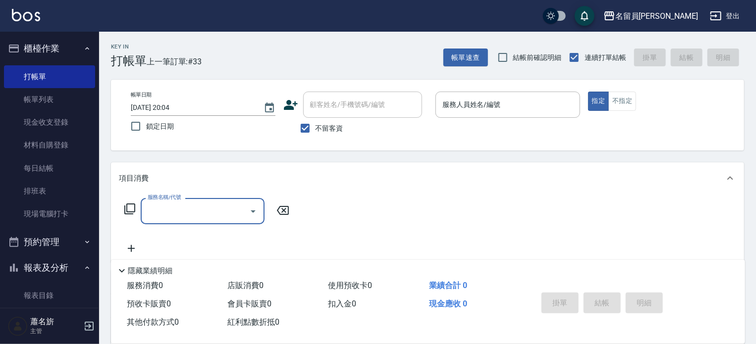
type input "1"
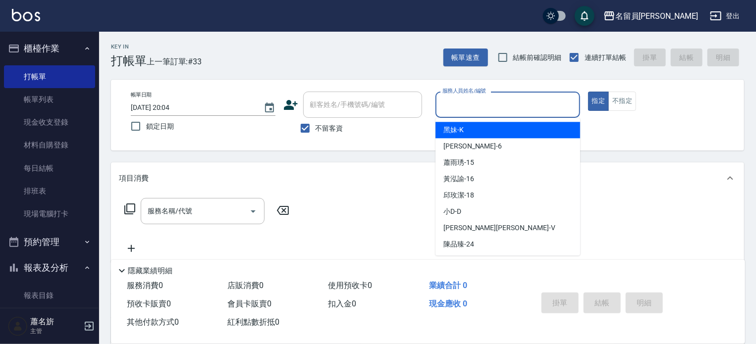
type input "ㄒ"
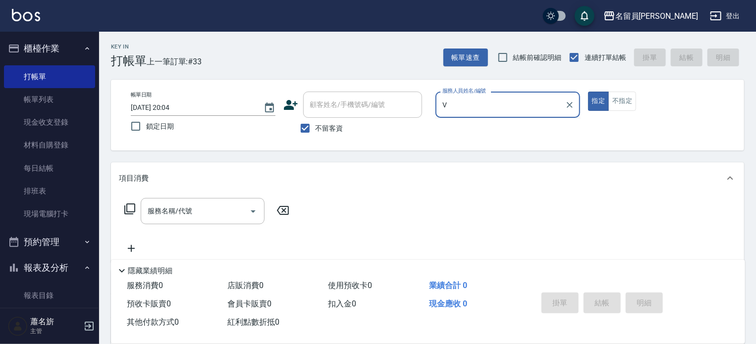
type input "[PERSON_NAME][PERSON_NAME]-V"
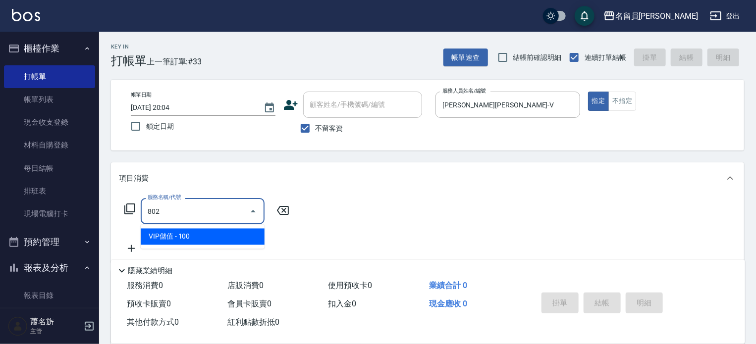
type input "VIP儲值(802)"
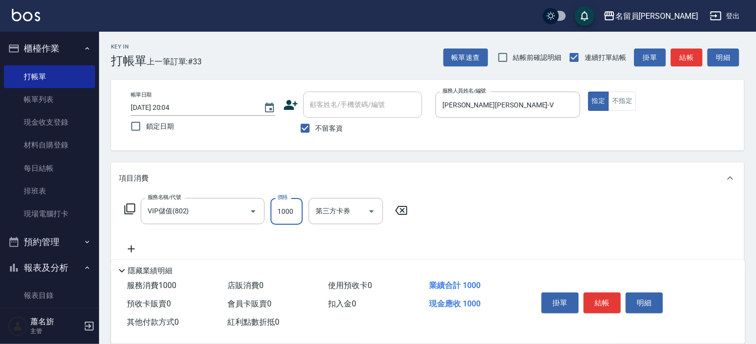
type input "1000"
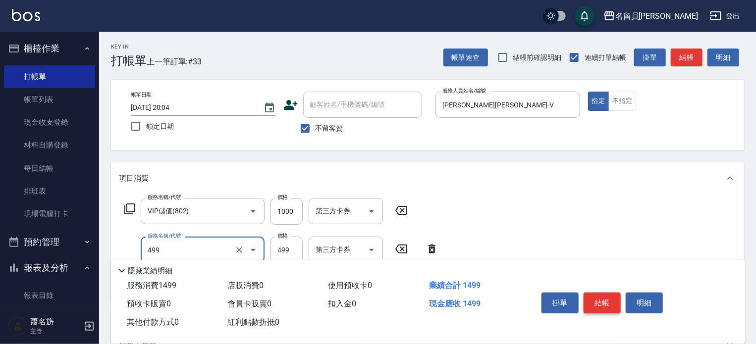
type input "去角質洗髮(499)"
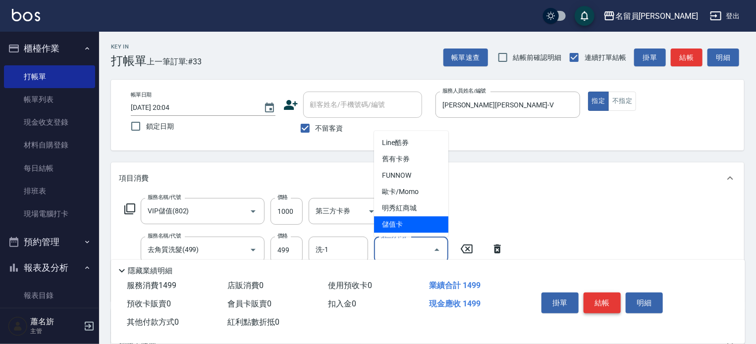
type input "儲值卡"
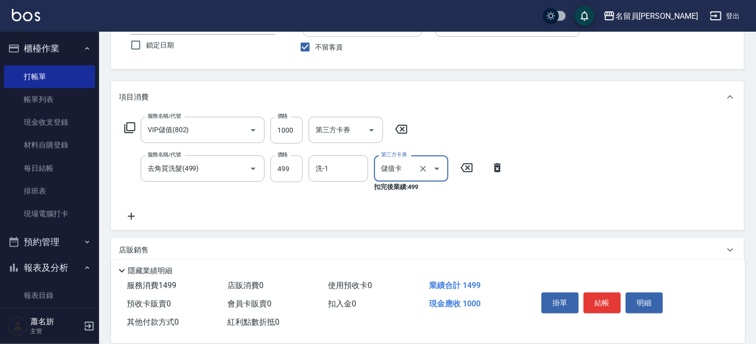
scroll to position [164, 0]
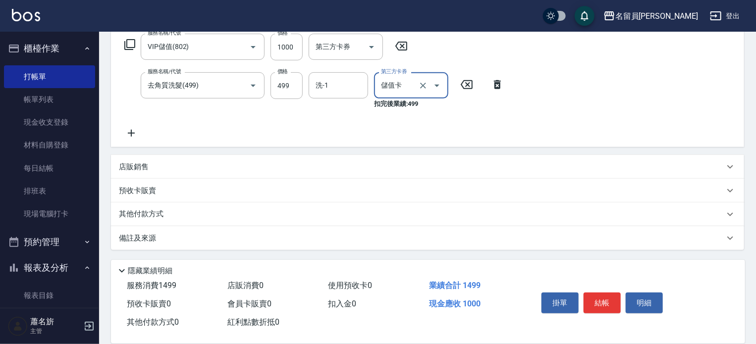
drag, startPoint x: 521, startPoint y: 182, endPoint x: 525, endPoint y: 169, distance: 13.5
click at [523, 174] on div "項目消費 服務名稱/代號 VIP儲值(802) 服務名稱/代號 價格 1000 價格 第三方卡券 第三方卡券 服務名稱/代號 去角質洗髮(499) 服務名稱/…" at bounding box center [427, 124] width 633 height 252
click at [527, 162] on div "店販銷售" at bounding box center [421, 167] width 605 height 10
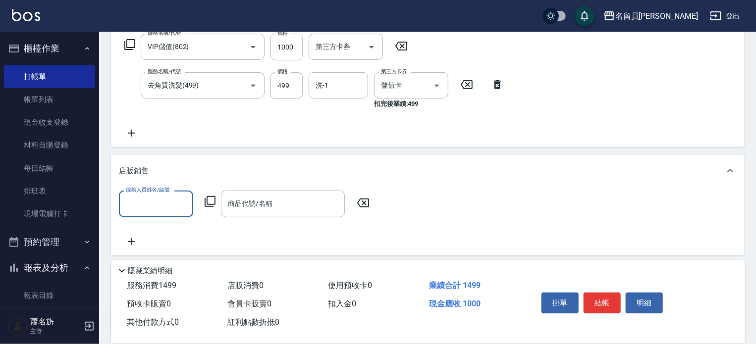
scroll to position [0, 0]
type input "[PERSON_NAME][PERSON_NAME]-V"
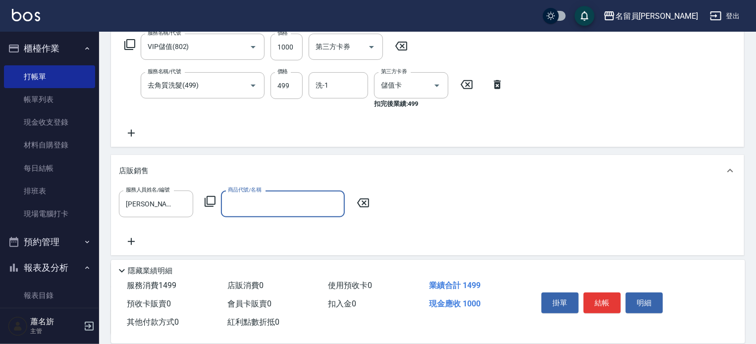
type input "0"
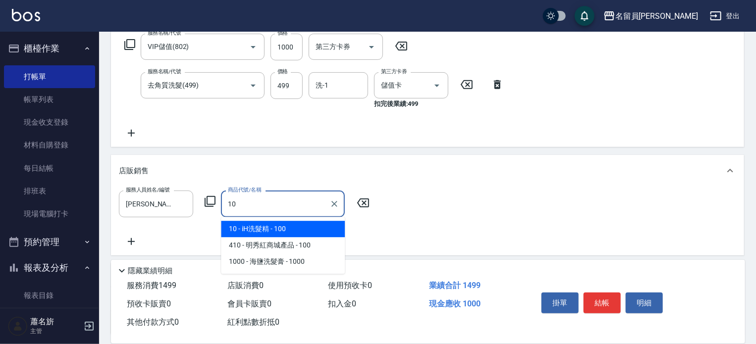
type input "iH洗髮精"
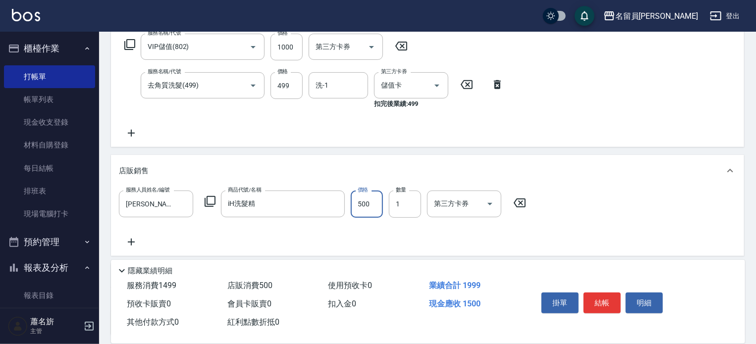
type input "500"
type input "儲值卡"
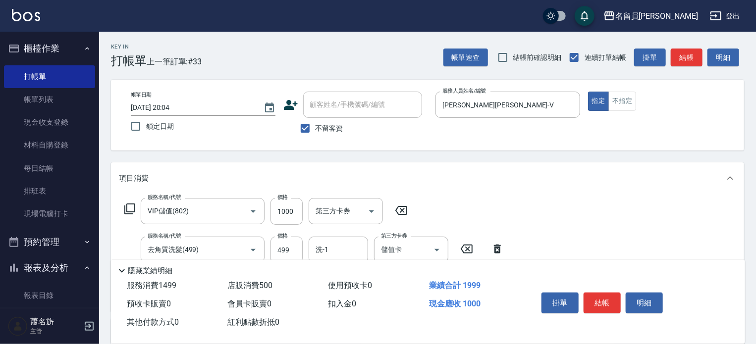
click at [601, 301] on button "結帳" at bounding box center [601, 303] width 37 height 21
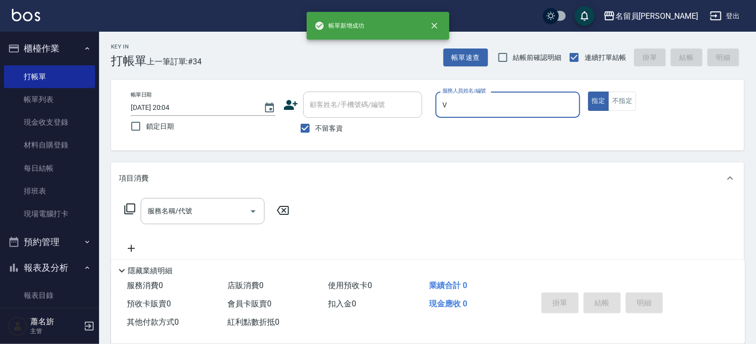
type input "[PERSON_NAME][PERSON_NAME]-V"
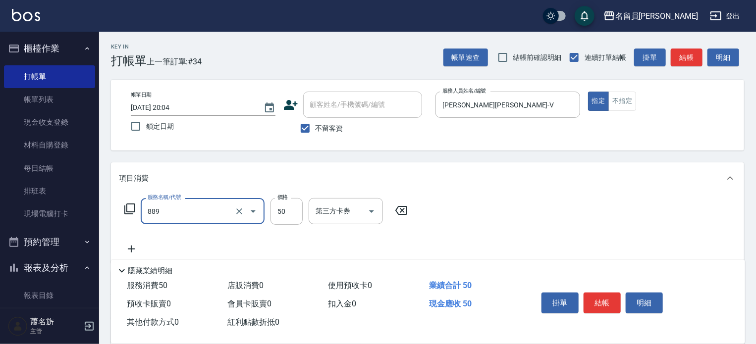
type input "精油(889)"
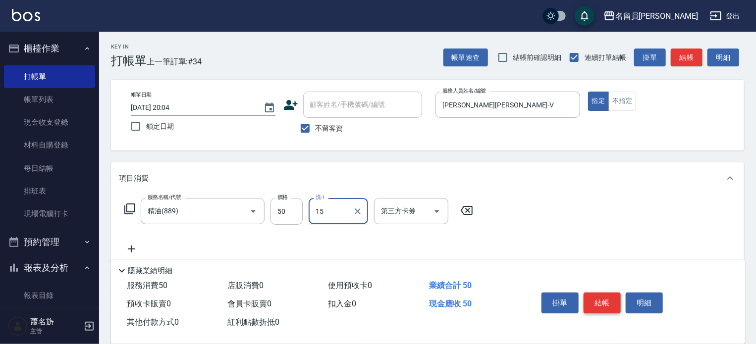
type input "[PERSON_NAME]-15"
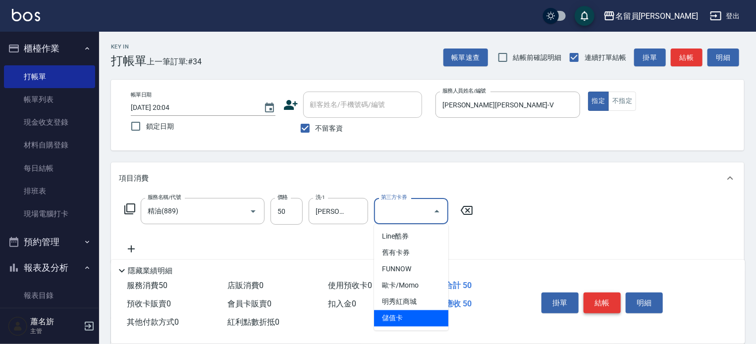
type input "儲值卡"
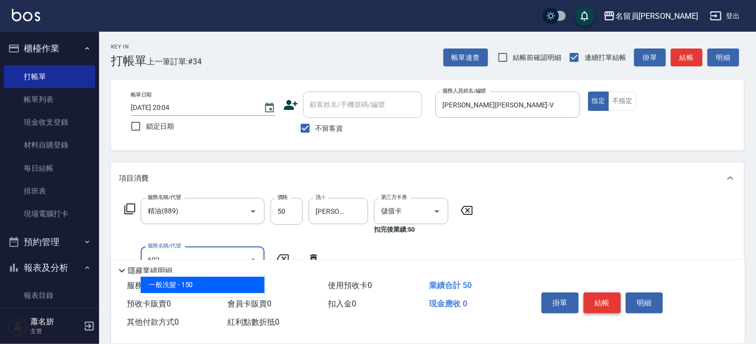
type input "一般洗髮(602)"
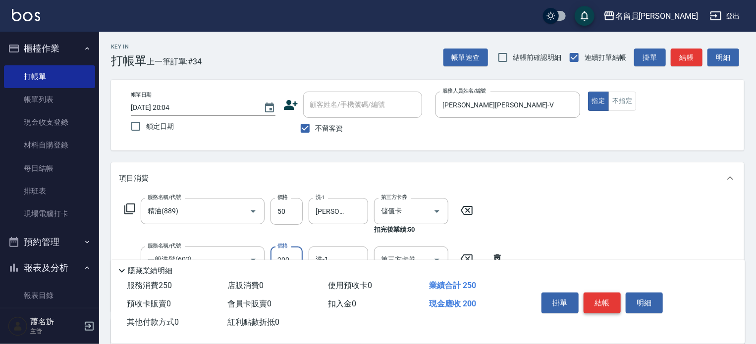
type input "200"
type input "[PERSON_NAME]-15"
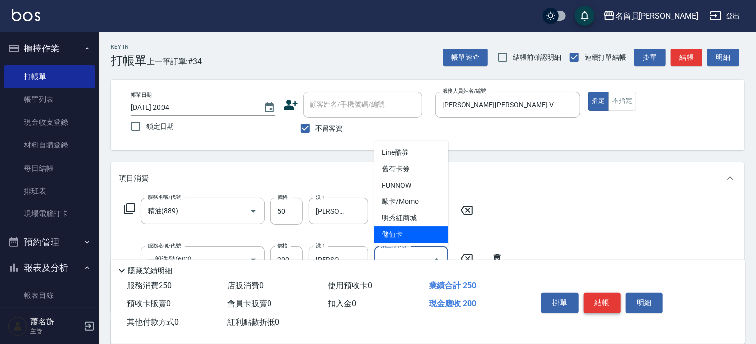
type input "儲值卡"
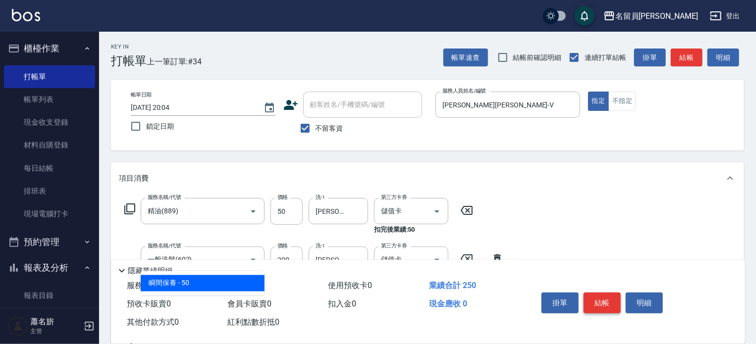
type input "瞬間保養(415)"
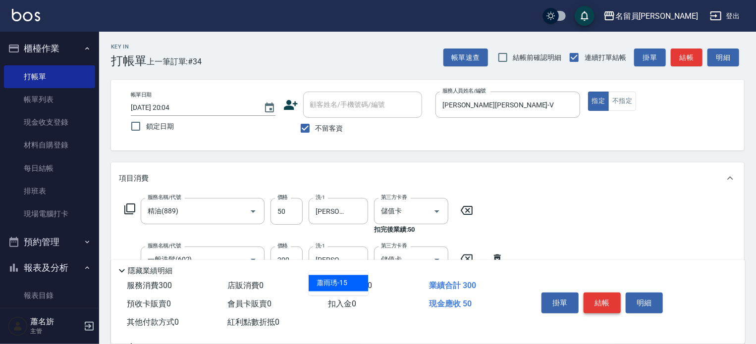
type input "[PERSON_NAME]-15"
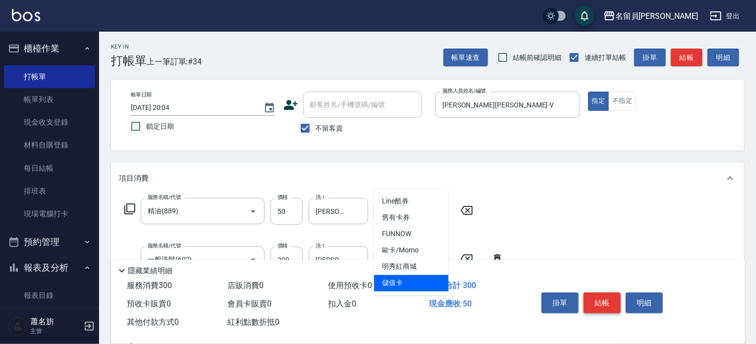
type input "儲值卡"
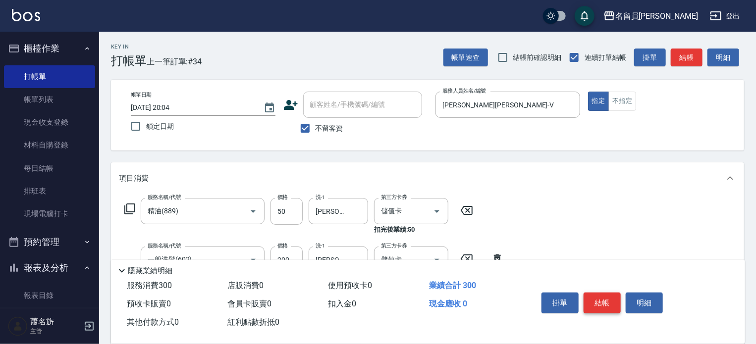
scroll to position [185, 0]
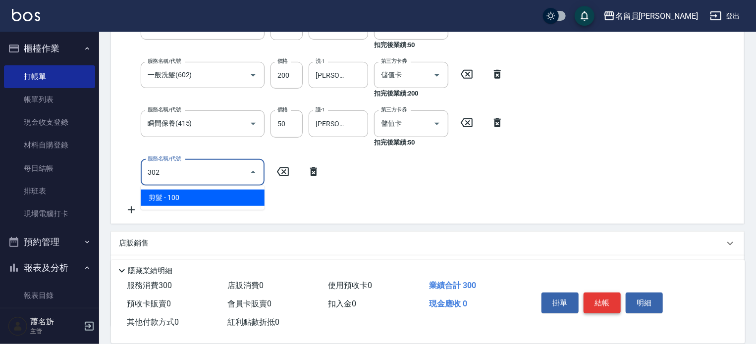
type input "剪髮(302)"
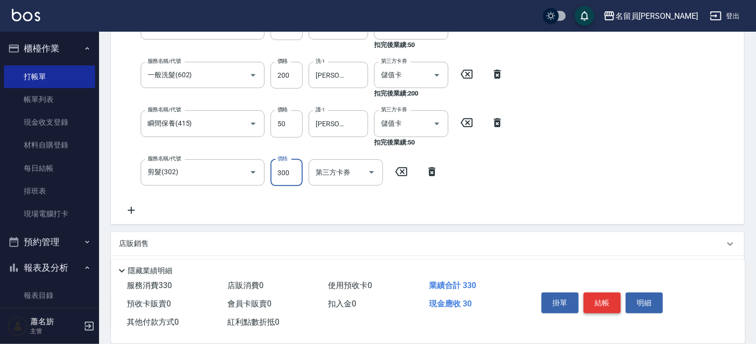
type input "300"
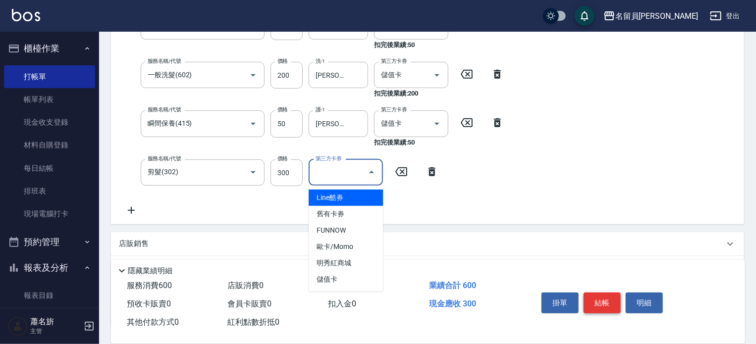
type input "儲值卡"
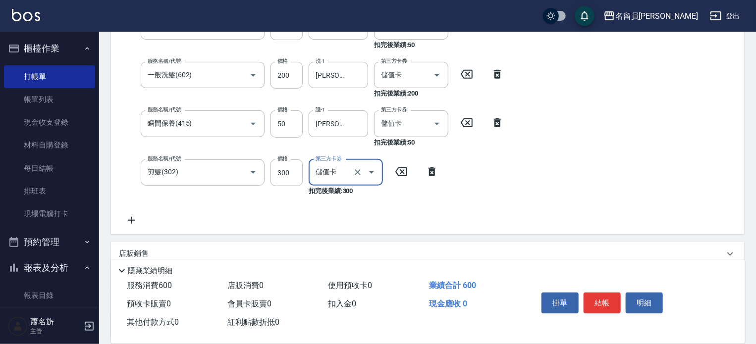
drag, startPoint x: 608, startPoint y: 297, endPoint x: 610, endPoint y: 312, distance: 15.1
click at [608, 306] on button "結帳" at bounding box center [601, 303] width 37 height 21
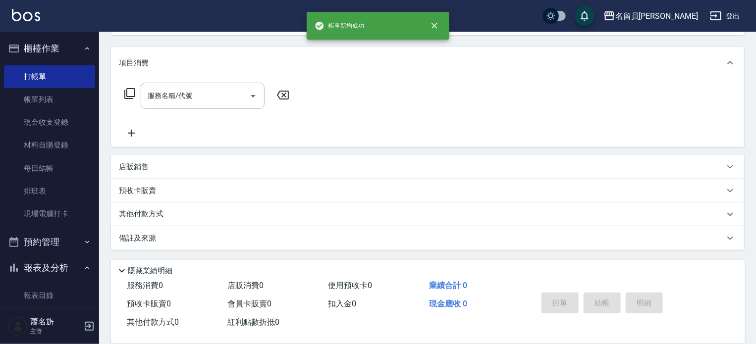
scroll to position [0, 0]
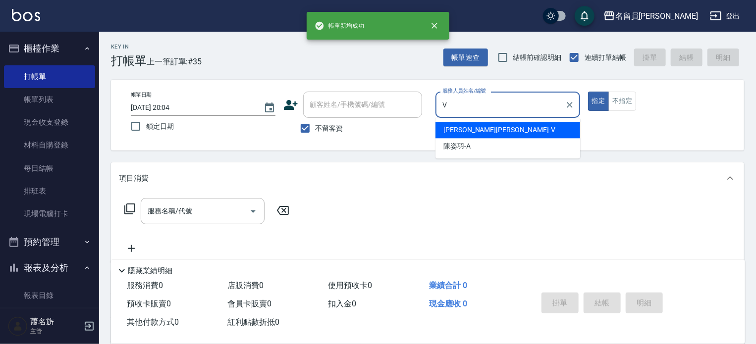
type input "[PERSON_NAME][PERSON_NAME]-V"
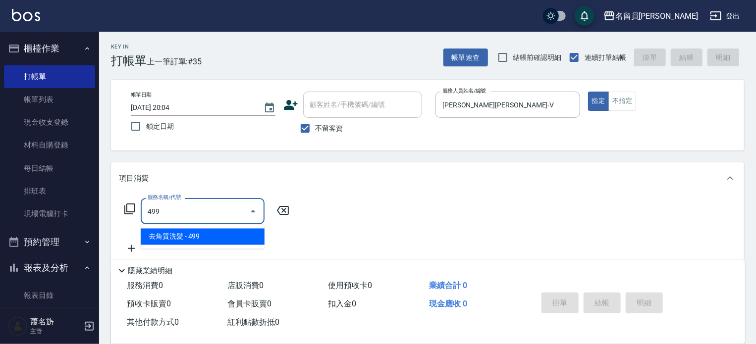
type input "去角質洗髮(499)"
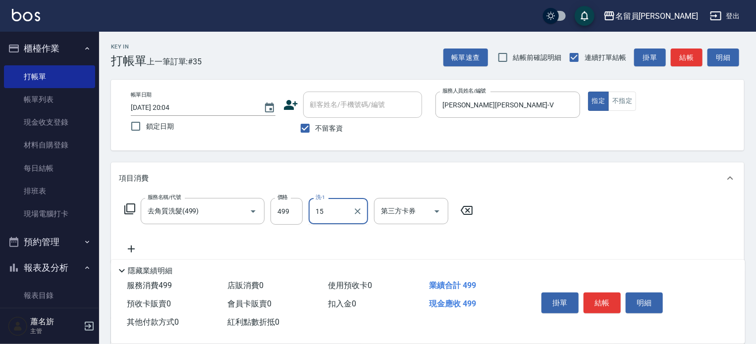
type input "[PERSON_NAME]-15"
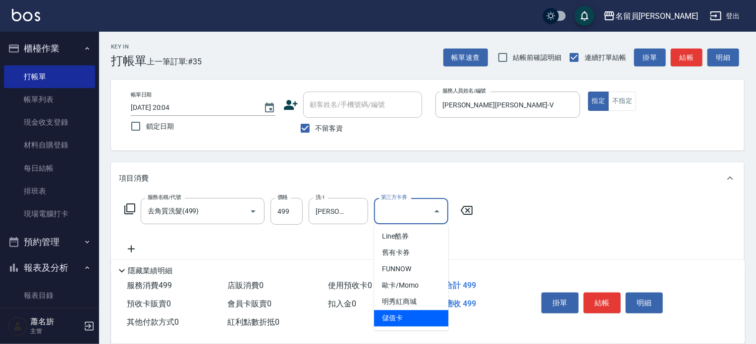
type input "儲值卡"
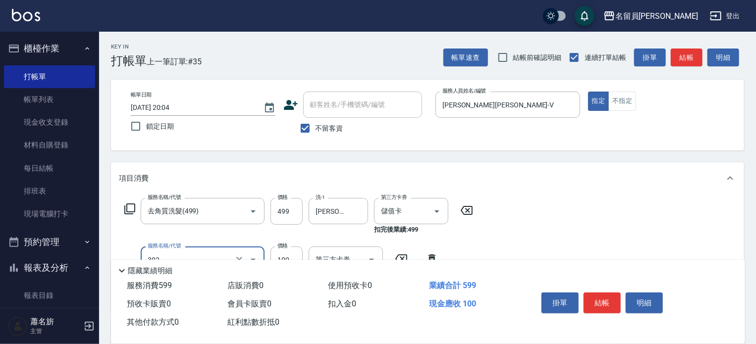
type input "剪髮(302)"
type input "300"
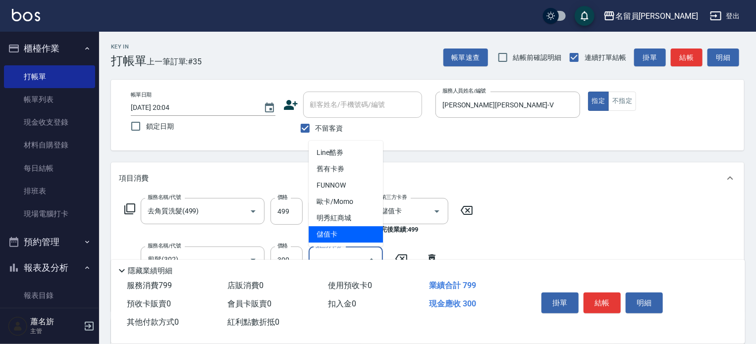
type input "儲值卡"
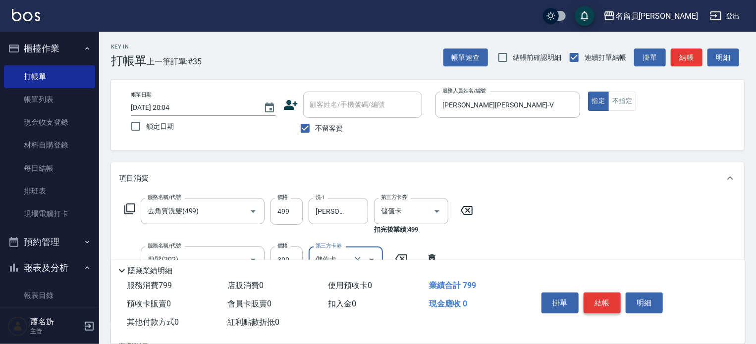
click at [614, 301] on button "結帳" at bounding box center [601, 303] width 37 height 21
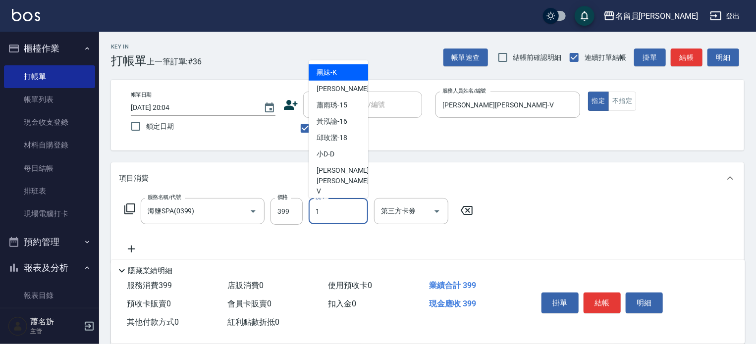
click at [337, 214] on input "1" at bounding box center [338, 211] width 51 height 17
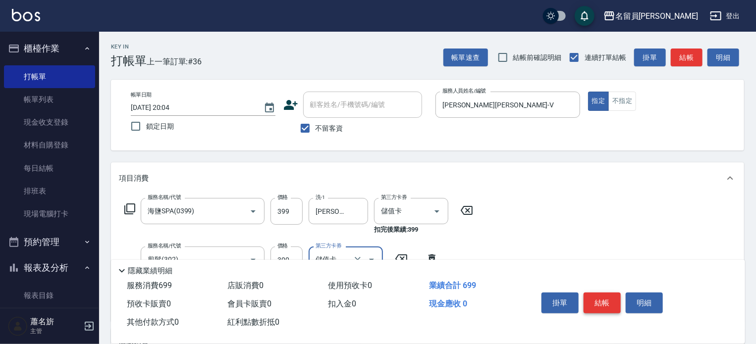
click at [609, 298] on button "結帳" at bounding box center [601, 303] width 37 height 21
click at [601, 294] on button "結帳" at bounding box center [601, 303] width 37 height 21
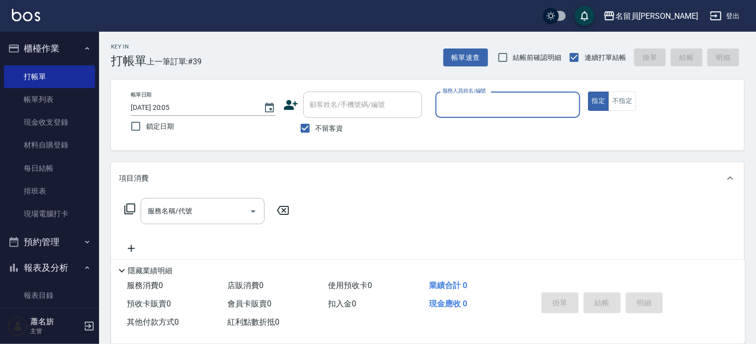
scroll to position [149, 0]
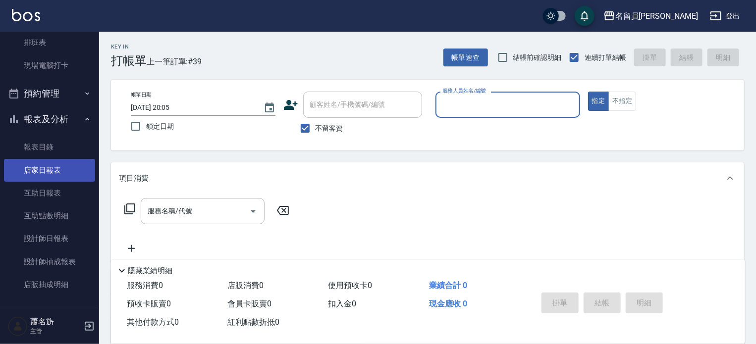
click at [71, 173] on link "店家日報表" at bounding box center [49, 170] width 91 height 23
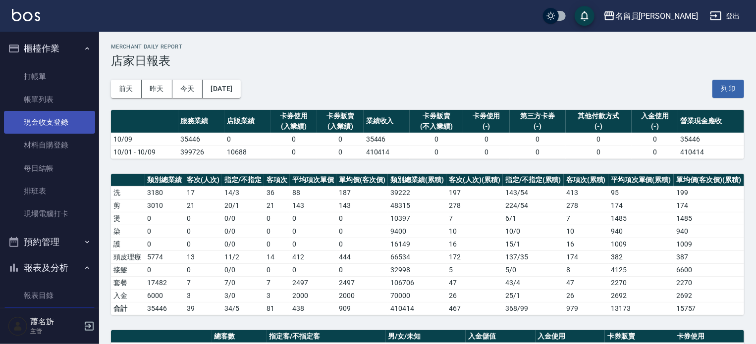
click at [44, 117] on link "現金收支登錄" at bounding box center [49, 122] width 91 height 23
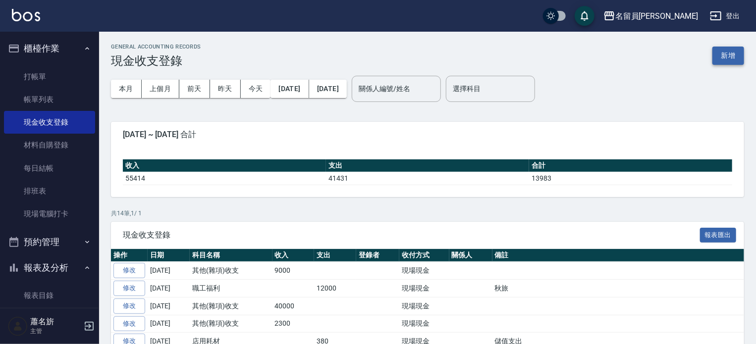
click at [721, 53] on button "新增" at bounding box center [728, 56] width 32 height 18
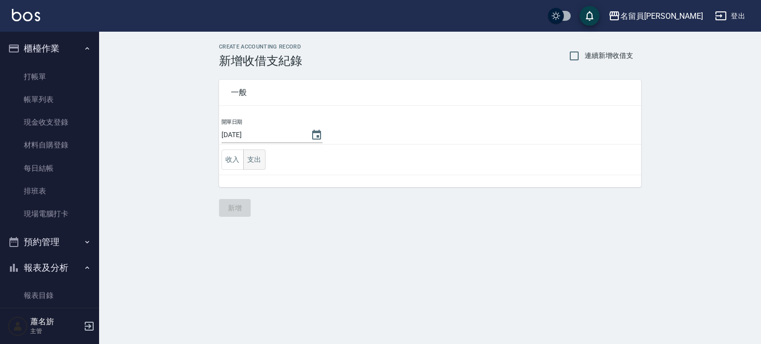
click at [247, 161] on button "支出" at bounding box center [254, 160] width 22 height 20
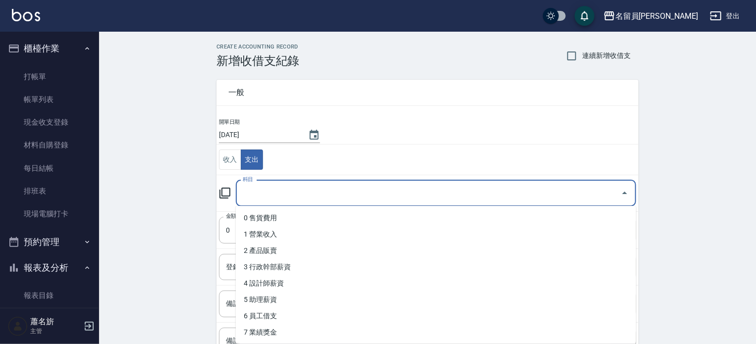
click at [263, 189] on input "科目" at bounding box center [428, 193] width 376 height 17
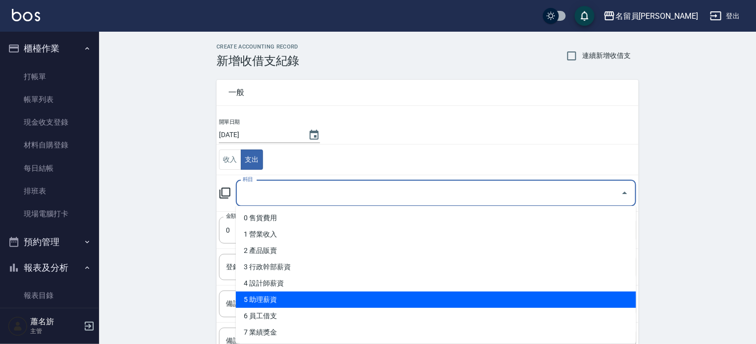
click at [278, 303] on li "5 助理薪資" at bounding box center [436, 300] width 400 height 16
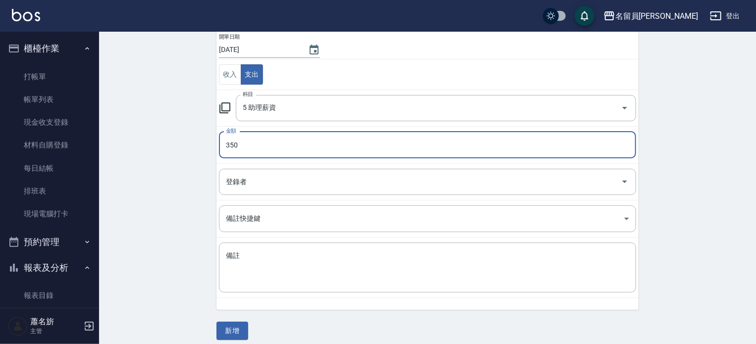
scroll to position [92, 0]
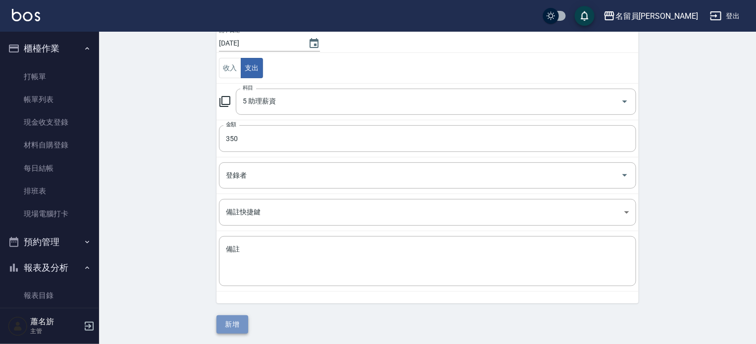
click at [244, 323] on button "新增" at bounding box center [232, 325] width 32 height 18
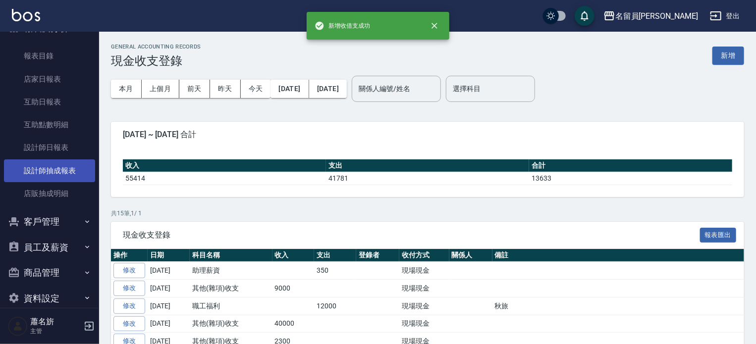
scroll to position [248, 0]
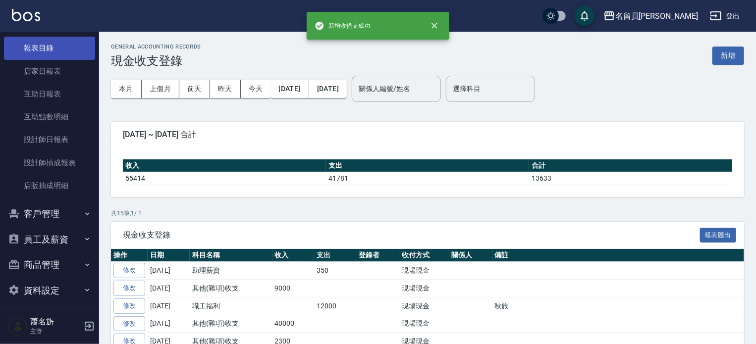
click at [61, 58] on link "報表目錄" at bounding box center [49, 48] width 91 height 23
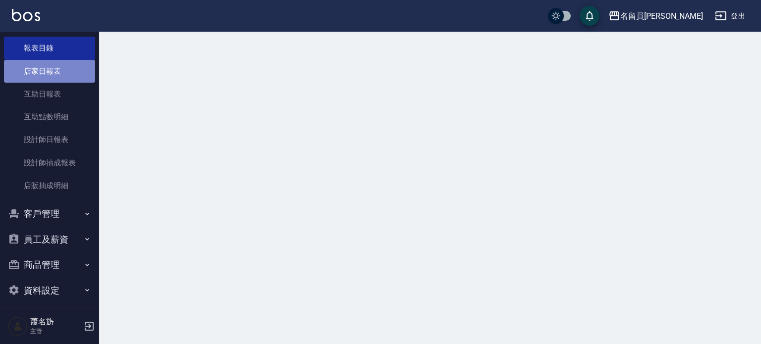
click at [60, 69] on link "店家日報表" at bounding box center [49, 71] width 91 height 23
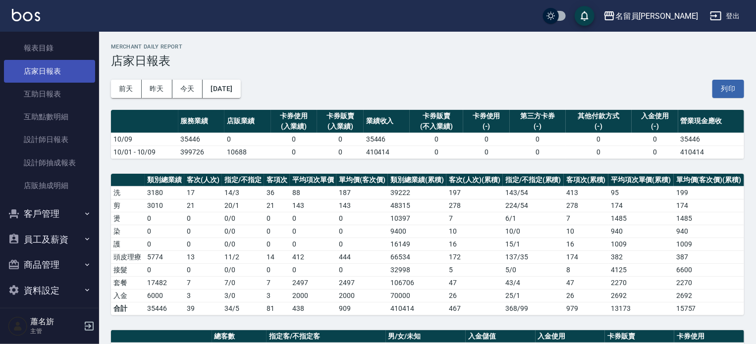
click at [60, 69] on link "店家日報表" at bounding box center [49, 71] width 91 height 23
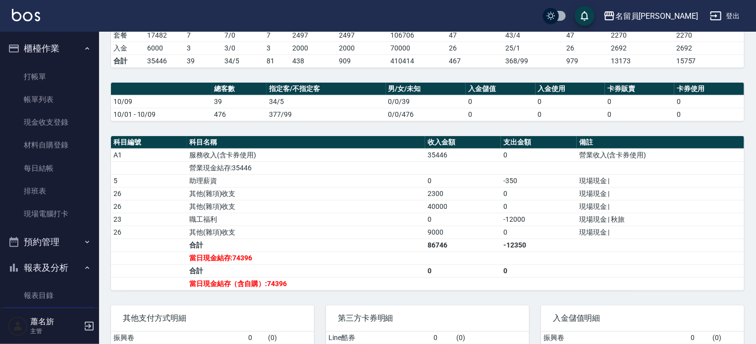
scroll to position [134, 0]
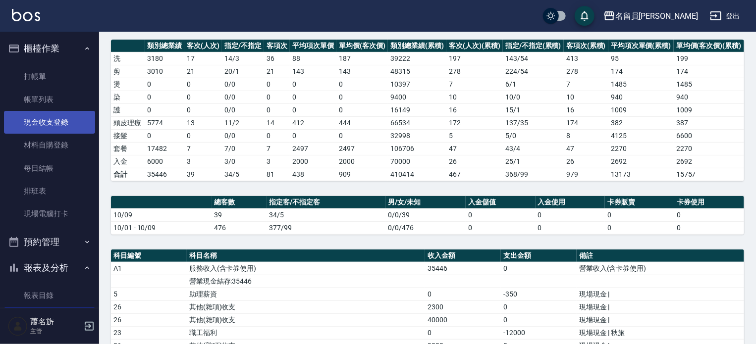
click at [59, 126] on link "現金收支登錄" at bounding box center [49, 122] width 91 height 23
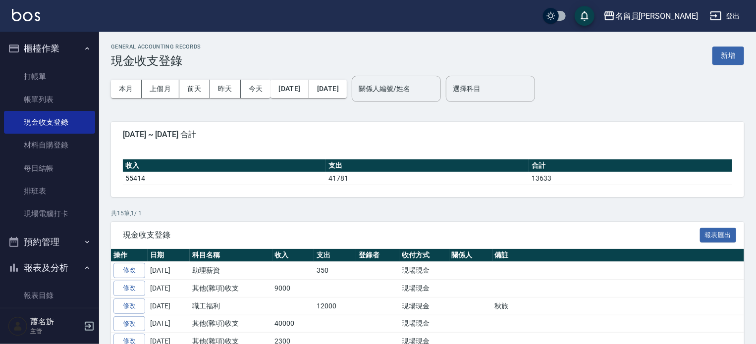
click at [703, 58] on div "GENERAL ACCOUNTING RECORDS 現金收支登錄 新增" at bounding box center [427, 56] width 633 height 24
click at [727, 53] on button "新增" at bounding box center [728, 56] width 32 height 18
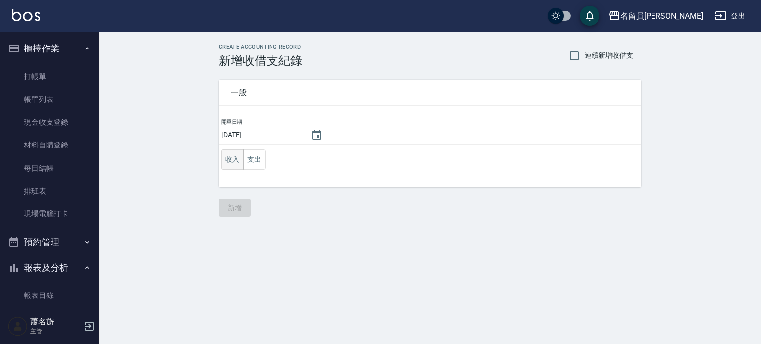
click at [242, 159] on button "收入" at bounding box center [232, 160] width 22 height 20
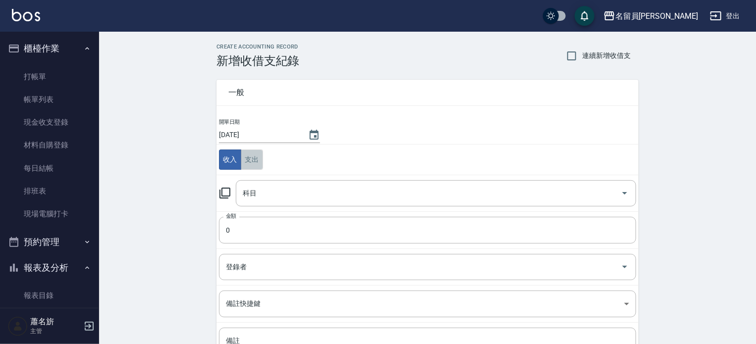
click at [261, 163] on button "支出" at bounding box center [252, 160] width 22 height 20
click at [274, 197] on input "科目" at bounding box center [428, 193] width 376 height 17
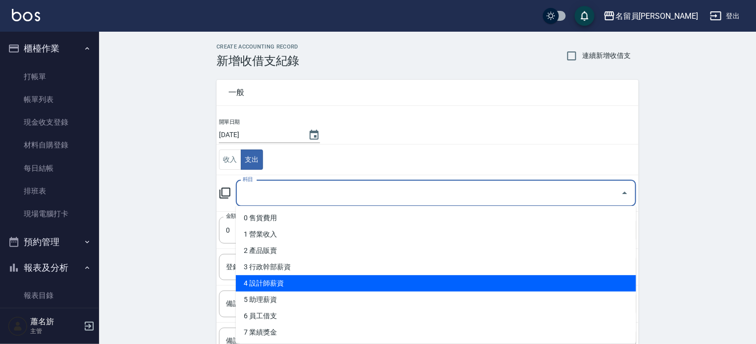
click at [311, 278] on li "4 設計師薪資" at bounding box center [436, 283] width 400 height 16
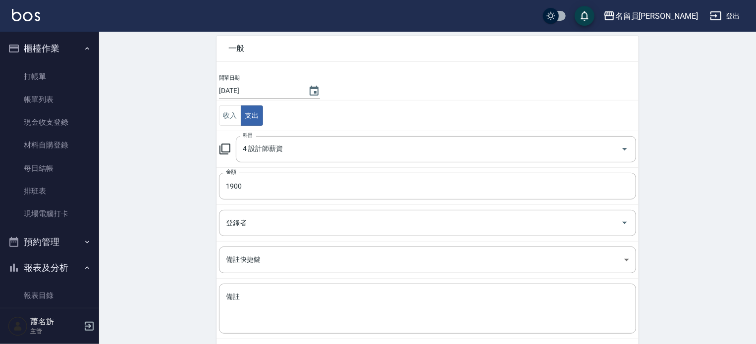
scroll to position [92, 0]
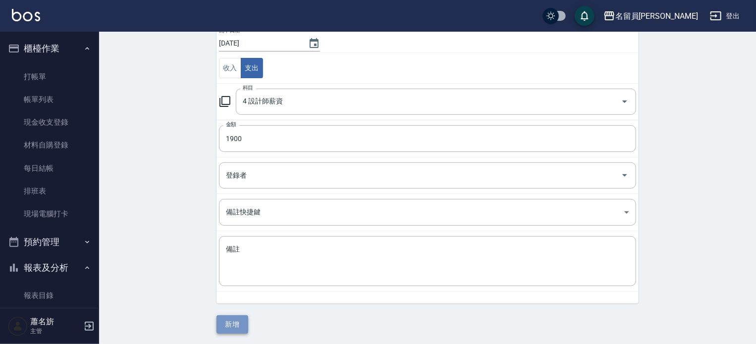
click at [235, 322] on button "新增" at bounding box center [232, 325] width 32 height 18
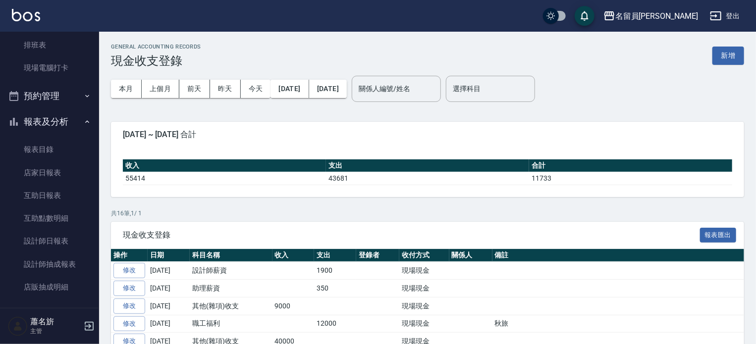
scroll to position [254, 0]
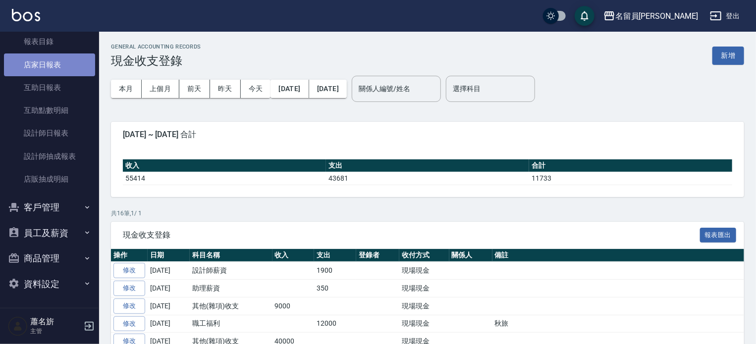
click at [81, 68] on link "店家日報表" at bounding box center [49, 64] width 91 height 23
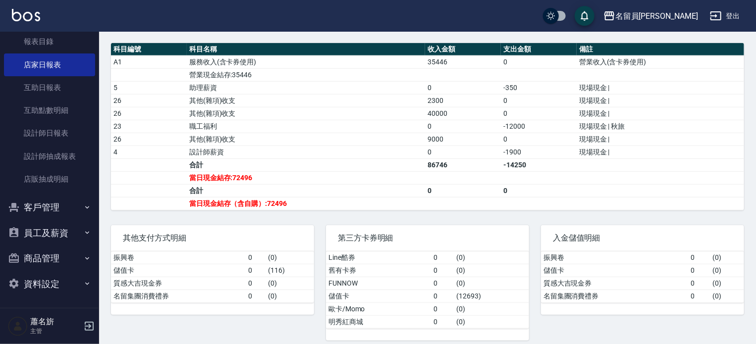
scroll to position [345, 0]
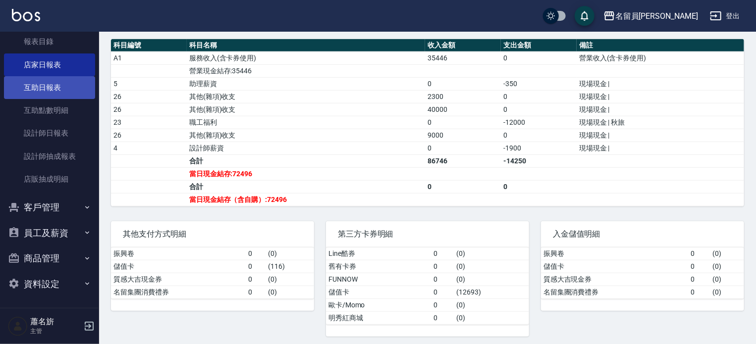
click at [53, 96] on link "互助日報表" at bounding box center [49, 87] width 91 height 23
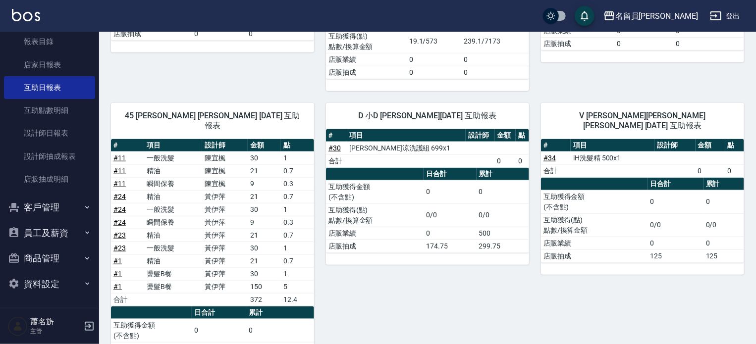
scroll to position [441, 0]
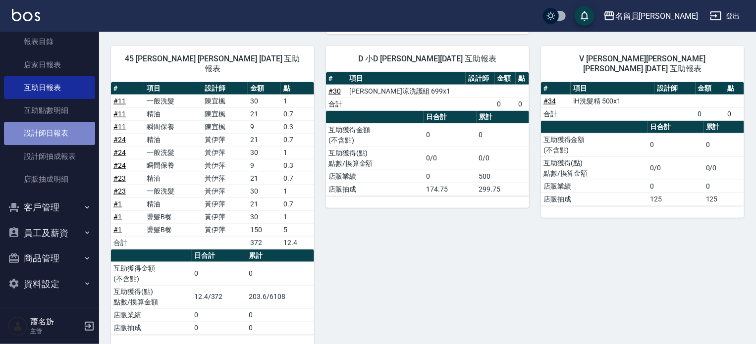
click at [81, 124] on link "設計師日報表" at bounding box center [49, 133] width 91 height 23
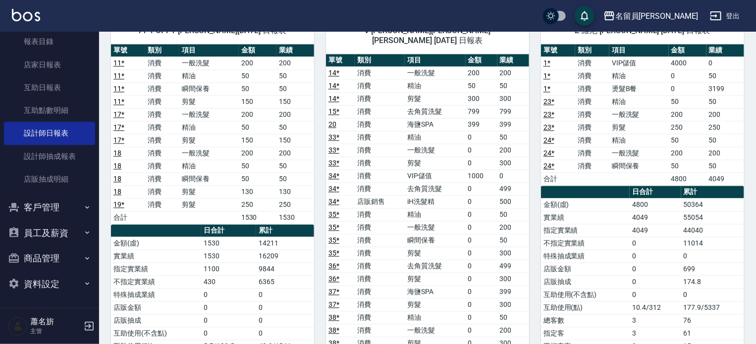
scroll to position [1040, 0]
